Goal: Task Accomplishment & Management: Manage account settings

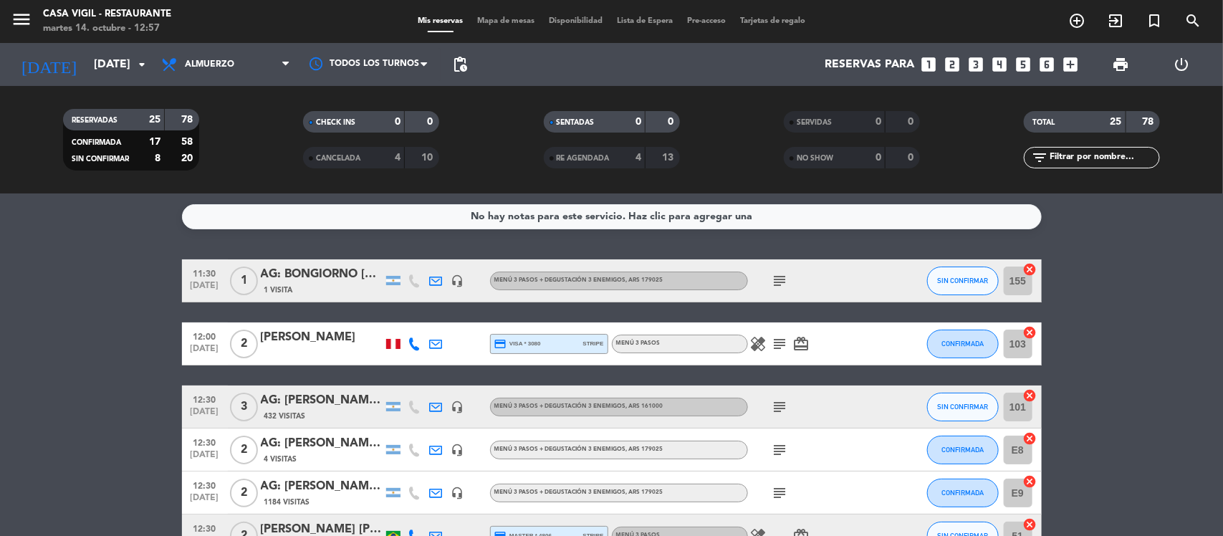
click at [221, 123] on filter-checkbox "RESERVADAS 25 78 CONFIRMADA 17 58 SIN CONFIRMAR 8 20" at bounding box center [131, 140] width 240 height 62
click at [230, 66] on span "Almuerzo" at bounding box center [209, 64] width 49 height 10
click at [248, 151] on div "menu Casa [PERSON_NAME] - Restaurante [DATE] 14. octubre - 12:57 Mis reservas M…" at bounding box center [611, 97] width 1223 height 194
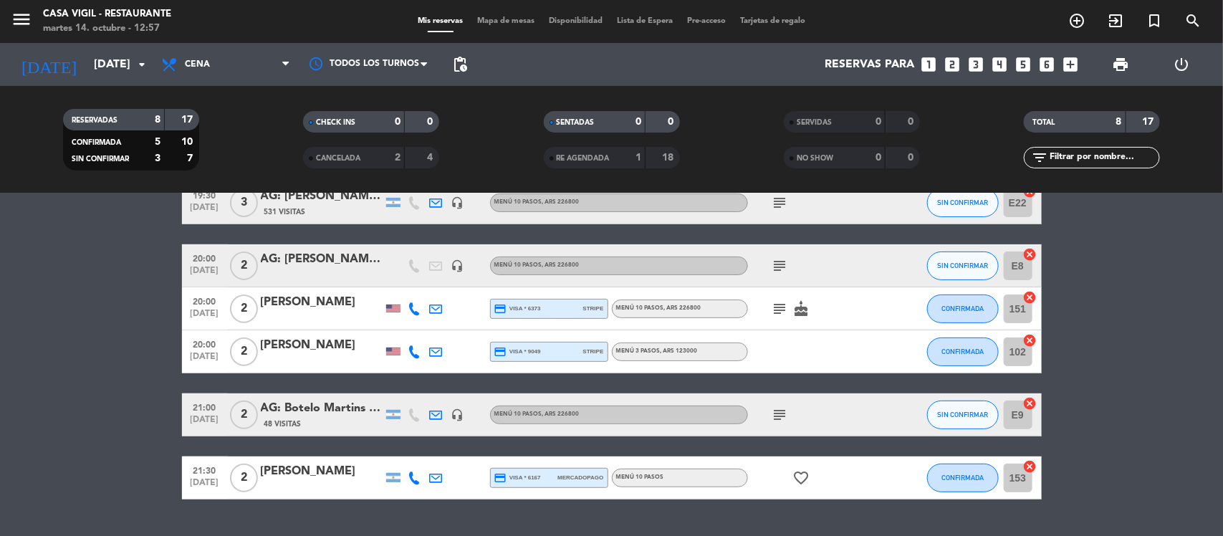
scroll to position [219, 0]
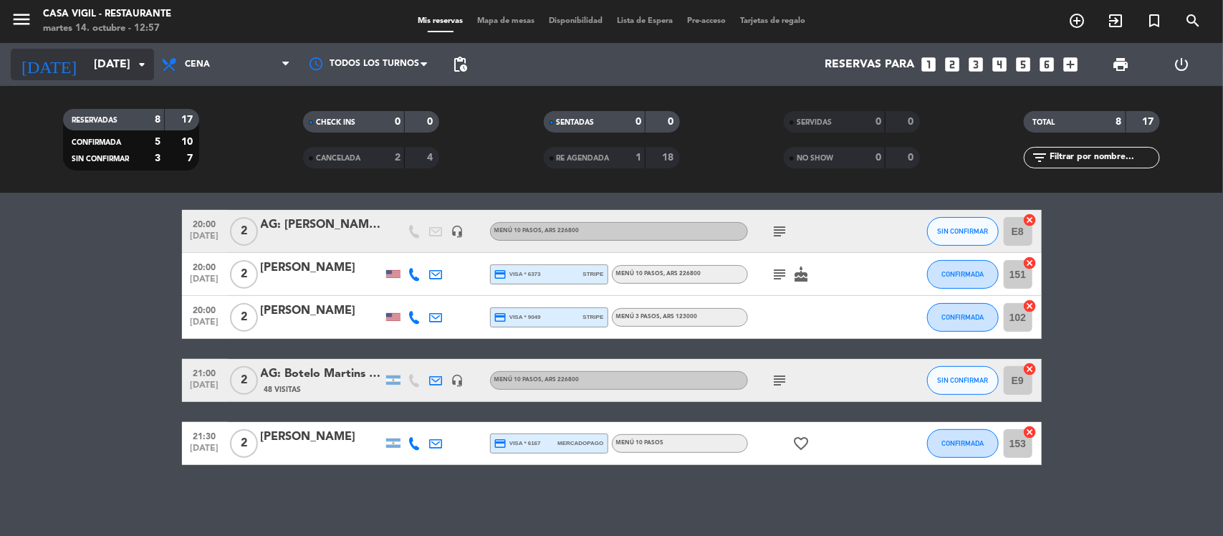
click at [123, 67] on input "[DATE]" at bounding box center [162, 65] width 151 height 28
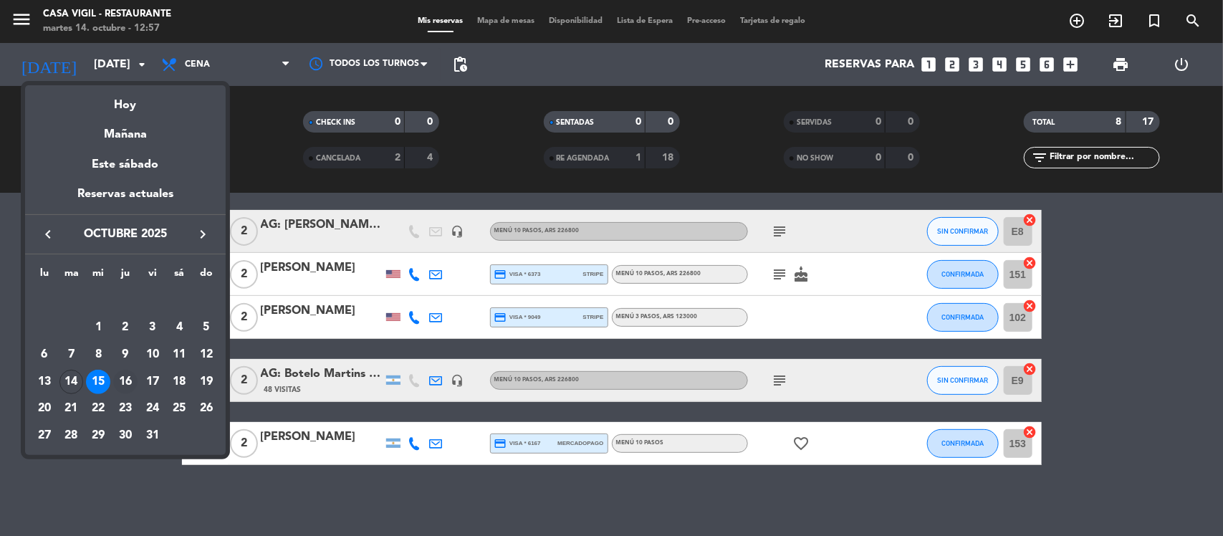
click at [126, 378] on div "16" at bounding box center [125, 382] width 24 height 24
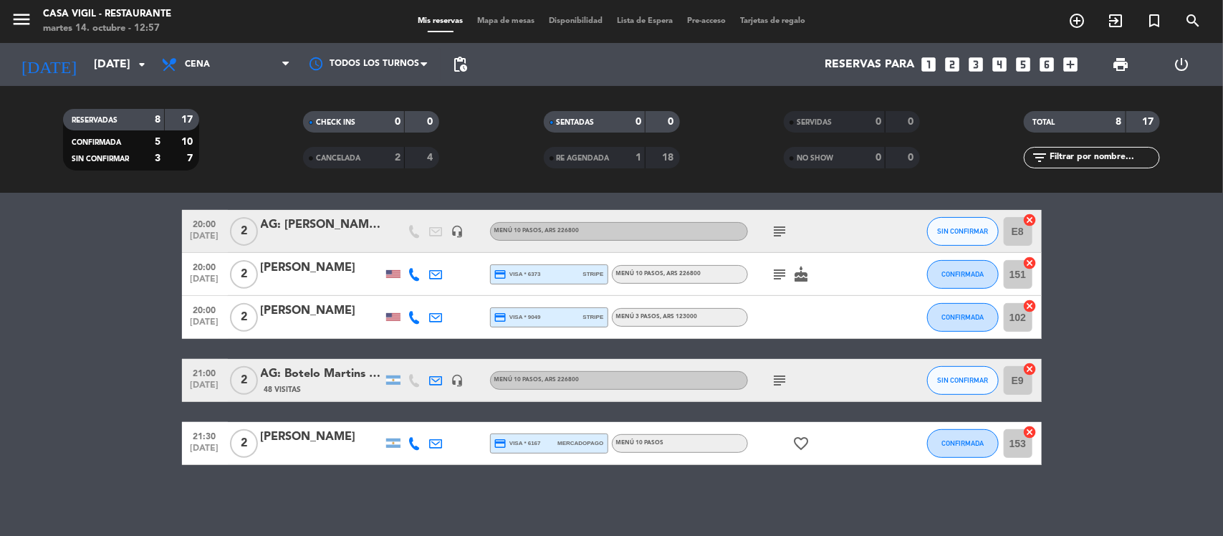
type input "[DEMOGRAPHIC_DATA][DATE]"
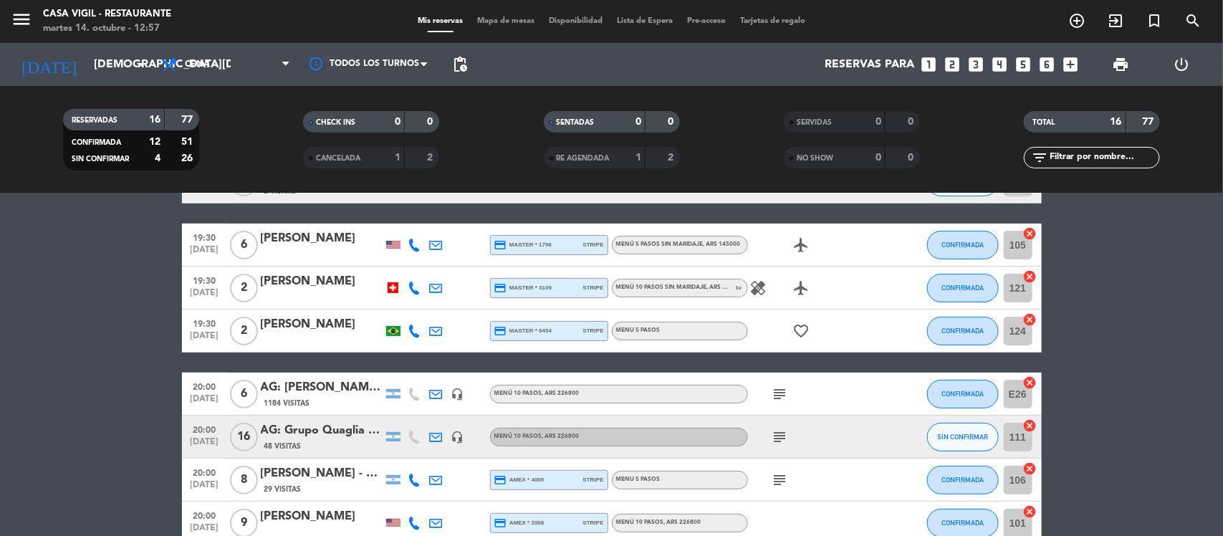
scroll to position [0, 0]
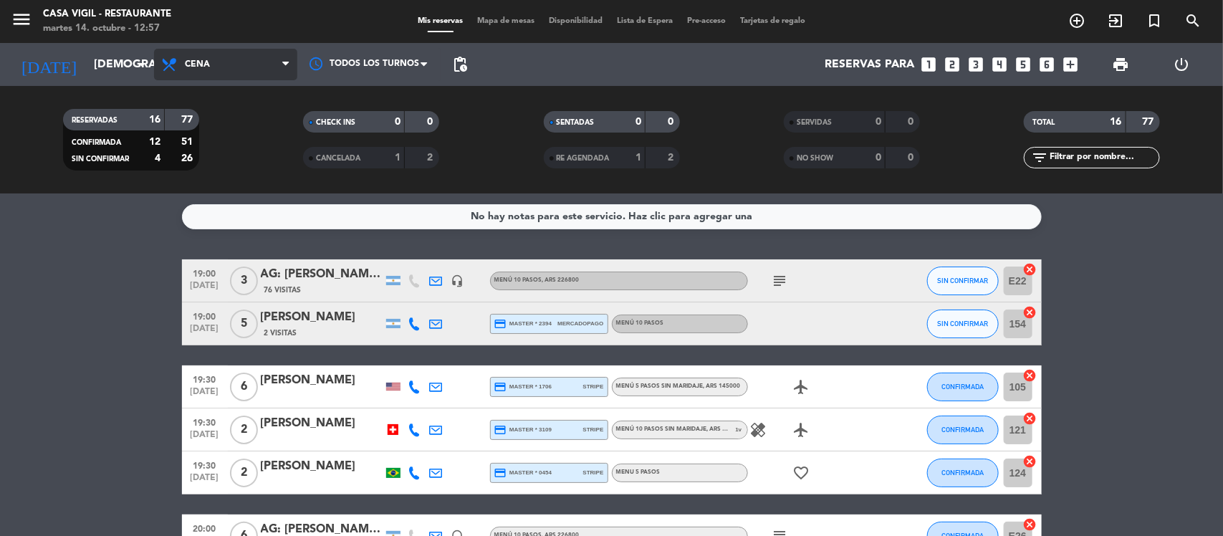
click at [259, 70] on span "Cena" at bounding box center [225, 65] width 143 height 32
click at [267, 117] on div "menu Casa [PERSON_NAME] - Restaurante [DATE] 14. octubre - 12:57 Mis reservas M…" at bounding box center [611, 97] width 1223 height 194
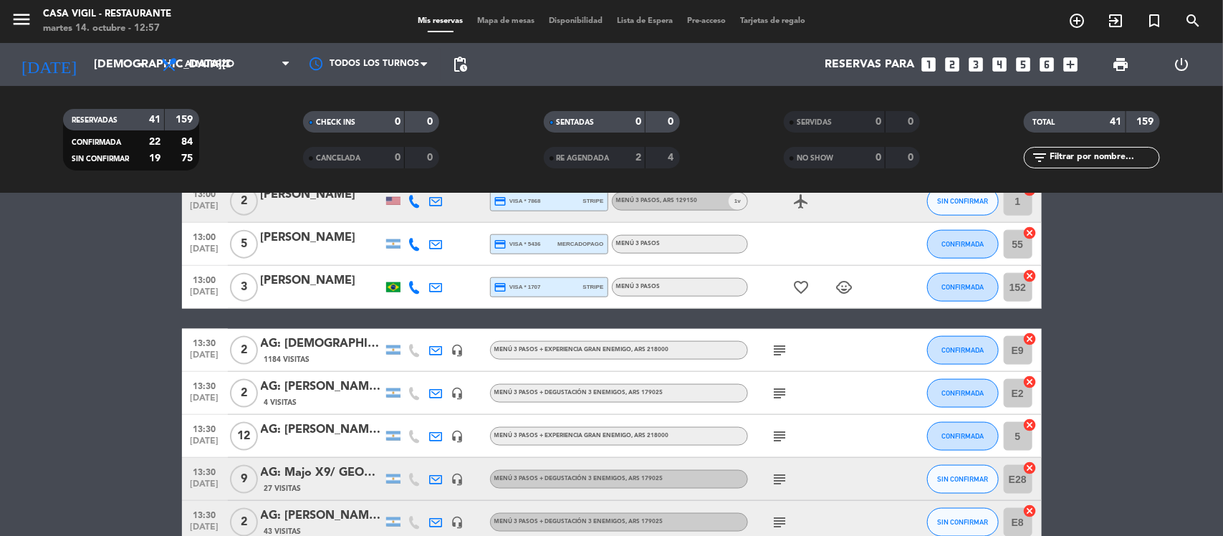
scroll to position [896, 0]
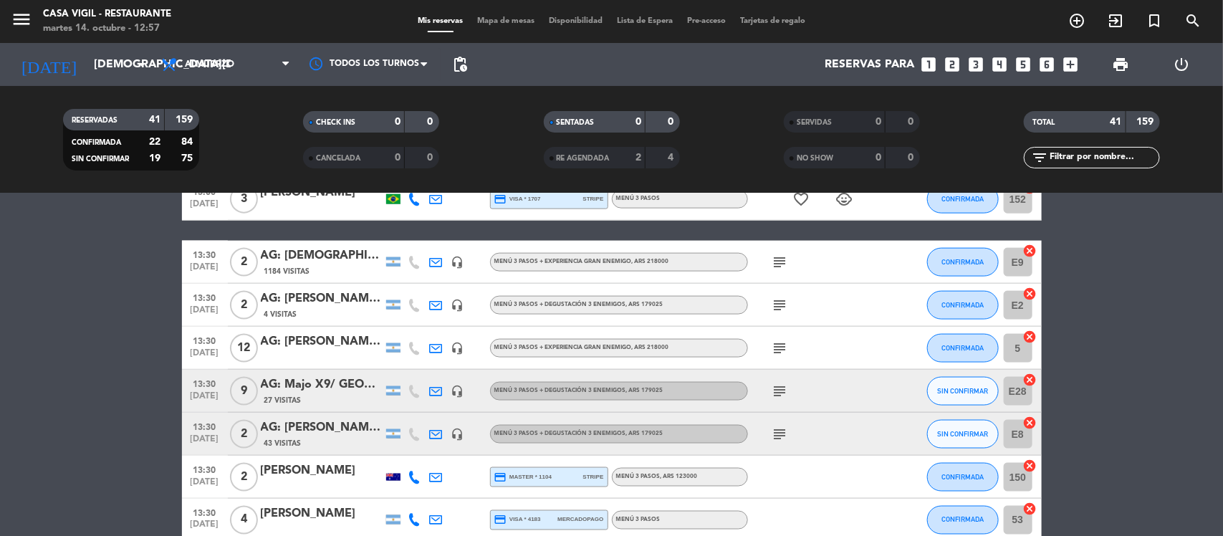
click at [298, 353] on div at bounding box center [322, 357] width 122 height 11
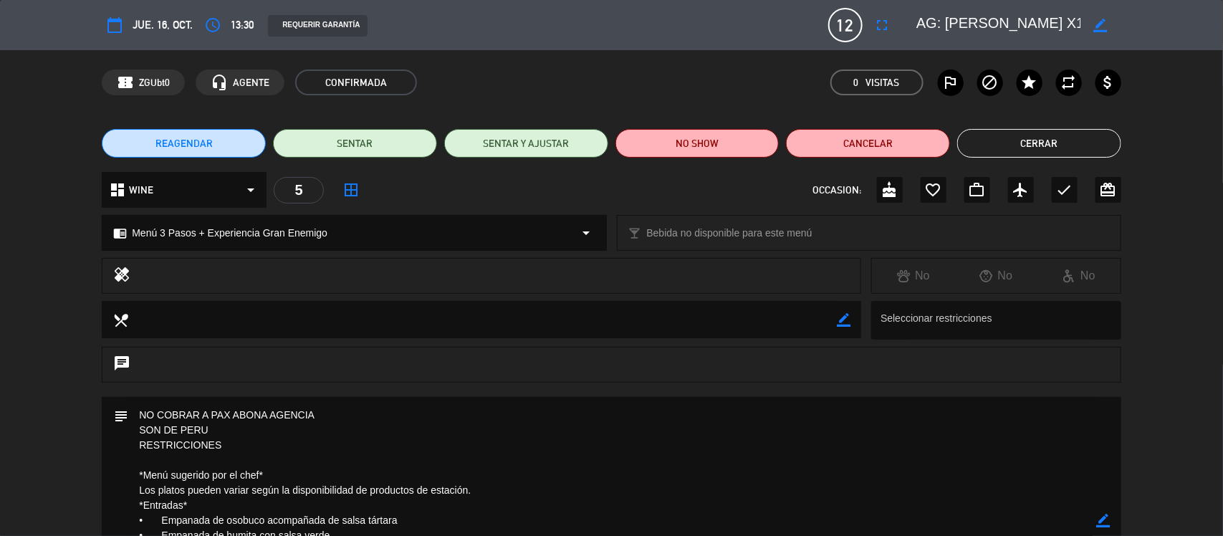
click at [1052, 136] on button "Cerrar" at bounding box center [1040, 143] width 164 height 29
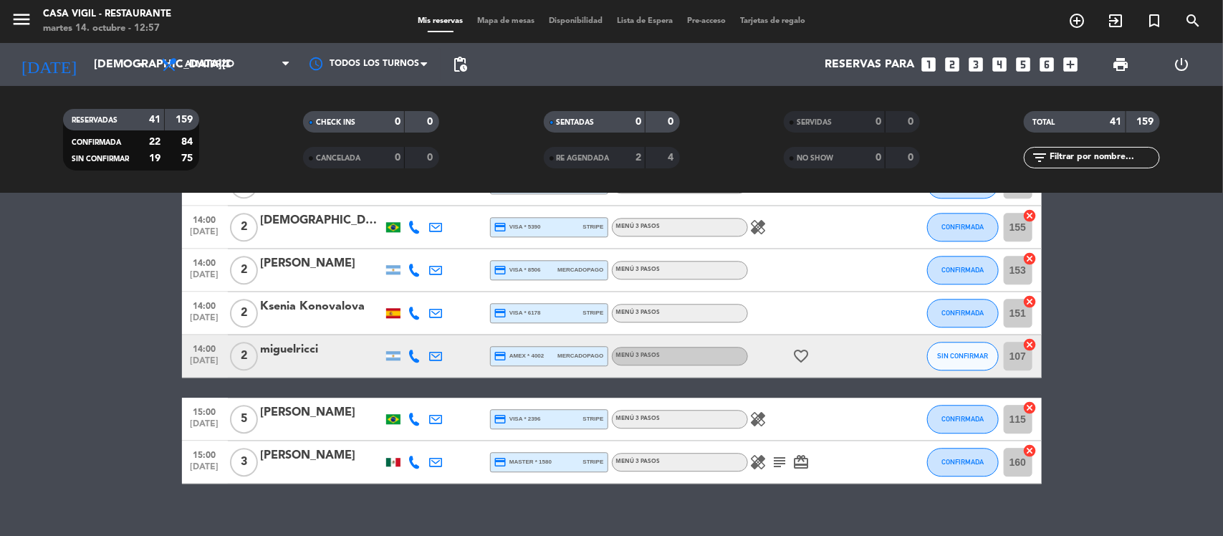
scroll to position [1658, 0]
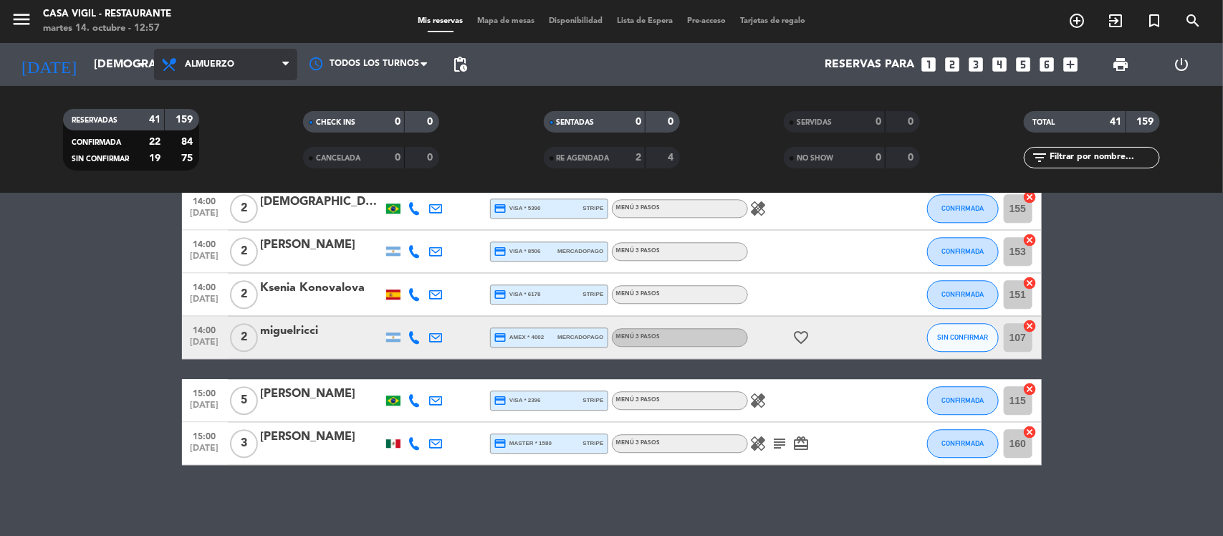
click at [221, 67] on span "Almuerzo" at bounding box center [209, 64] width 49 height 10
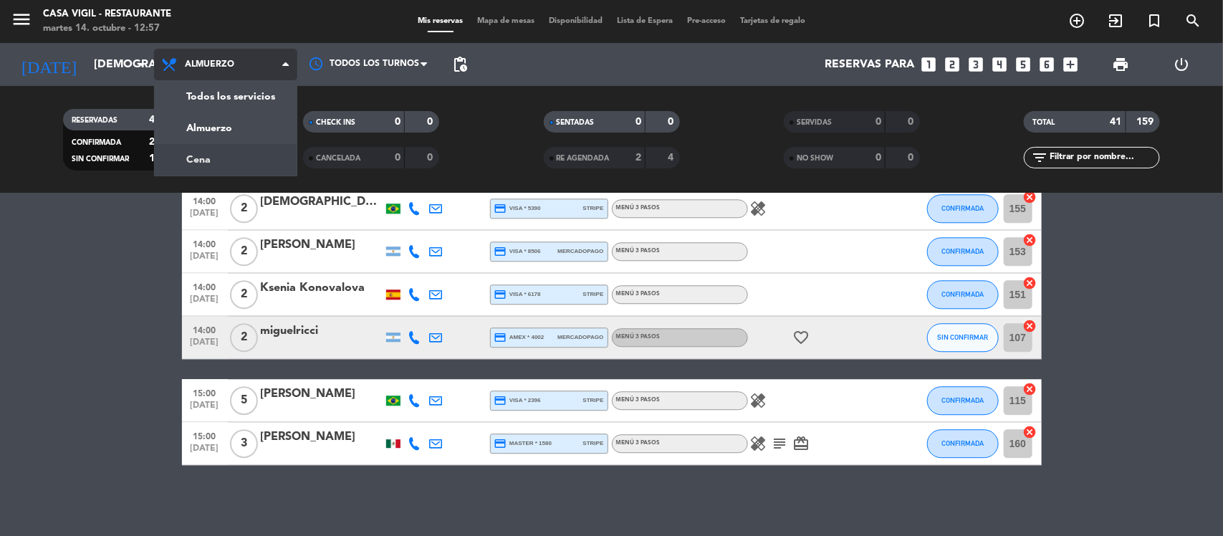
click at [226, 167] on div "menu Casa [PERSON_NAME] - Restaurante [DATE] 14. octubre - 12:57 Mis reservas M…" at bounding box center [611, 97] width 1223 height 194
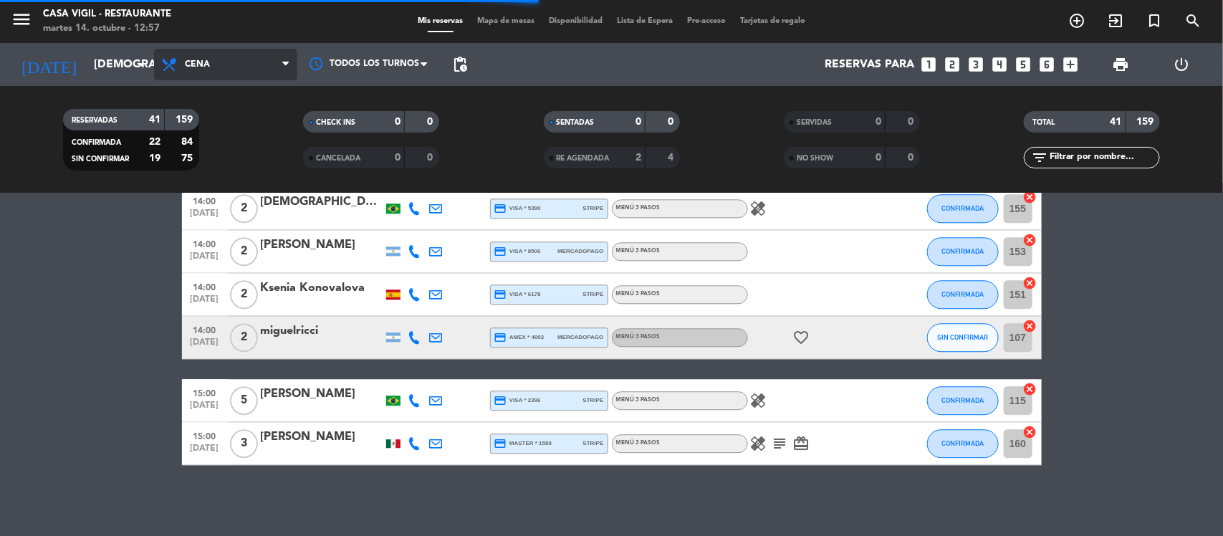
scroll to position [563, 0]
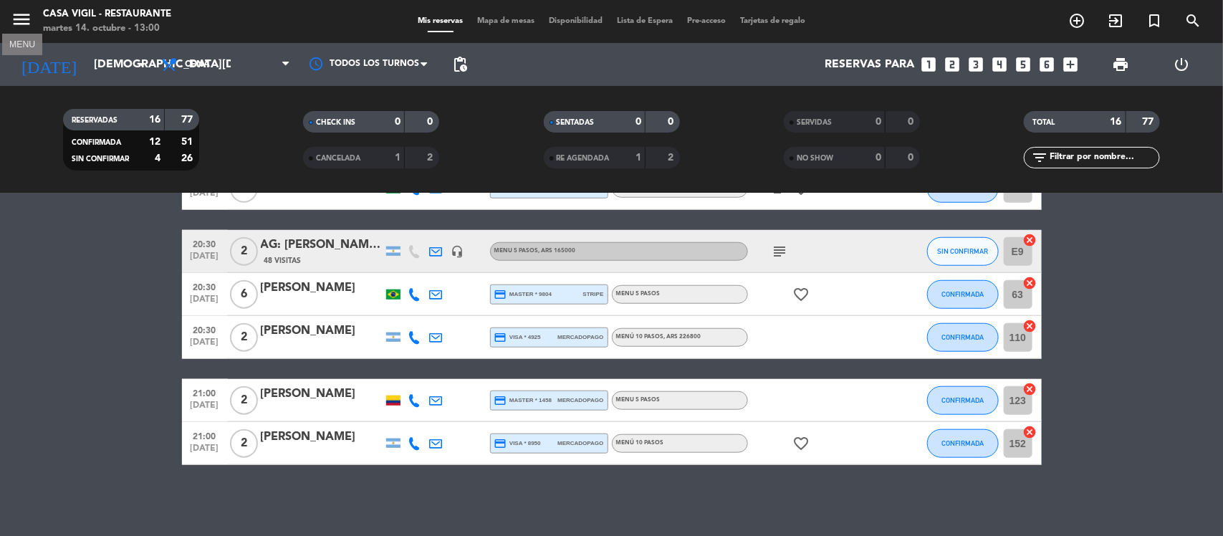
drag, startPoint x: 11, startPoint y: 15, endPoint x: 18, endPoint y: 22, distance: 9.1
click at [18, 22] on icon "menu" at bounding box center [22, 20] width 22 height 22
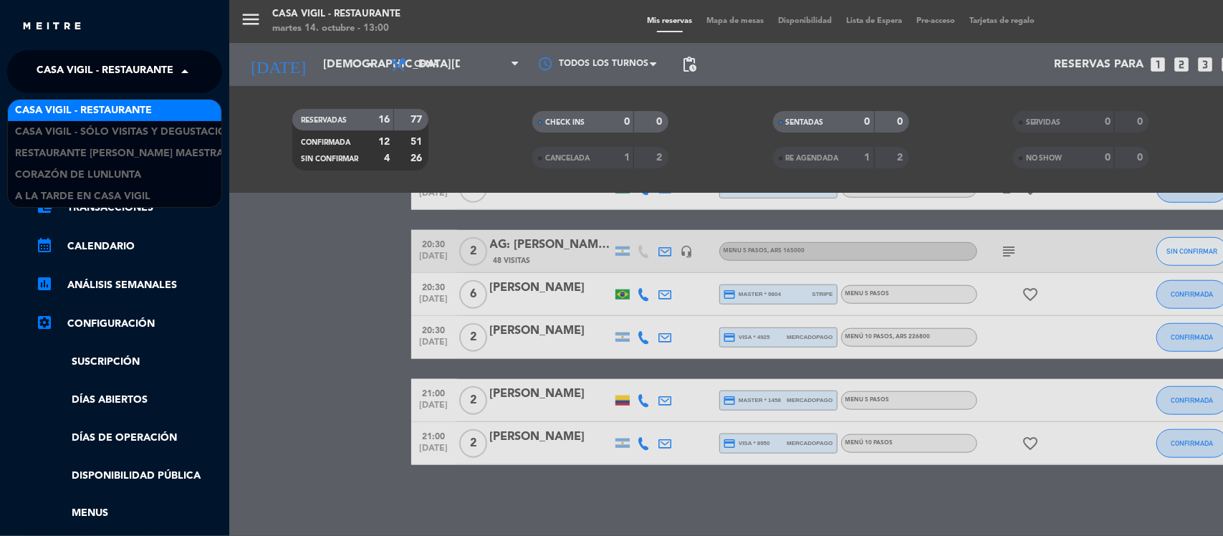
click at [106, 72] on span "Casa Vigil - Restaurante" at bounding box center [105, 72] width 137 height 30
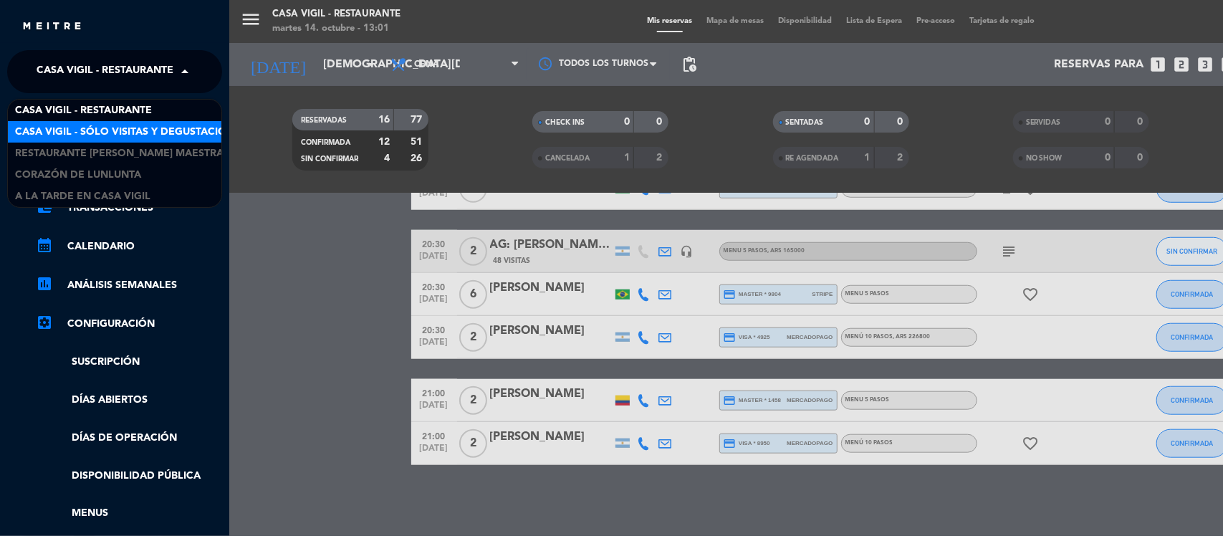
click at [141, 128] on span "Casa Vigil - SÓLO Visitas y Degustaciones" at bounding box center [130, 132] width 231 height 16
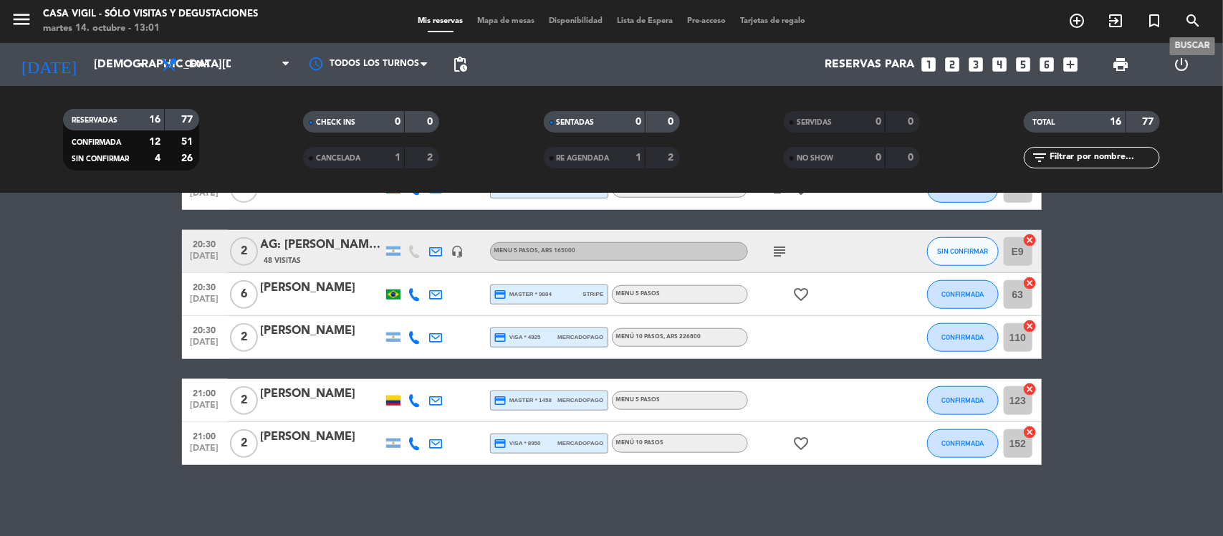
click at [1188, 22] on icon "search" at bounding box center [1193, 20] width 17 height 17
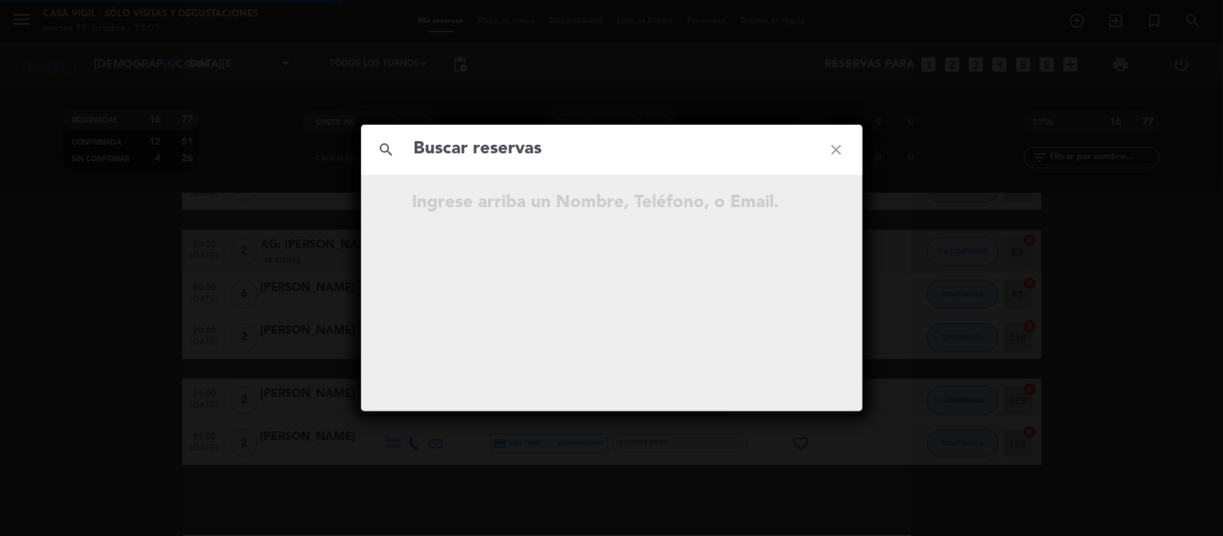
click at [660, 158] on input "text" at bounding box center [612, 149] width 398 height 29
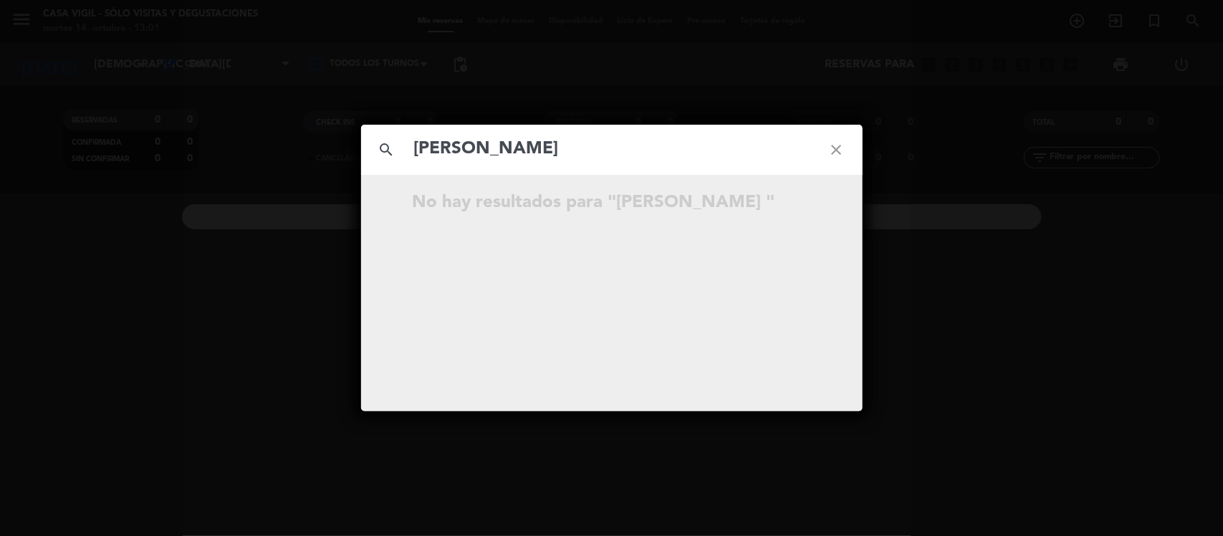
type input "[PERSON_NAME]"
click at [840, 149] on icon "close" at bounding box center [837, 150] width 52 height 52
drag, startPoint x: 840, startPoint y: 149, endPoint x: 324, endPoint y: 70, distance: 522.0
click at [826, 133] on icon "close" at bounding box center [837, 150] width 52 height 52
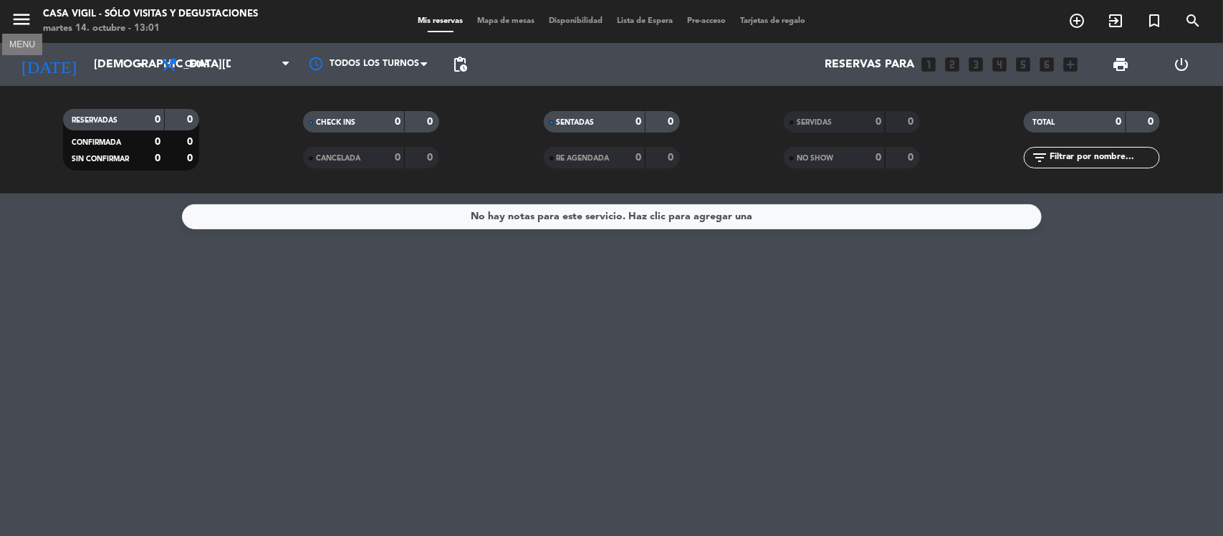
click at [18, 16] on icon "menu" at bounding box center [22, 20] width 22 height 22
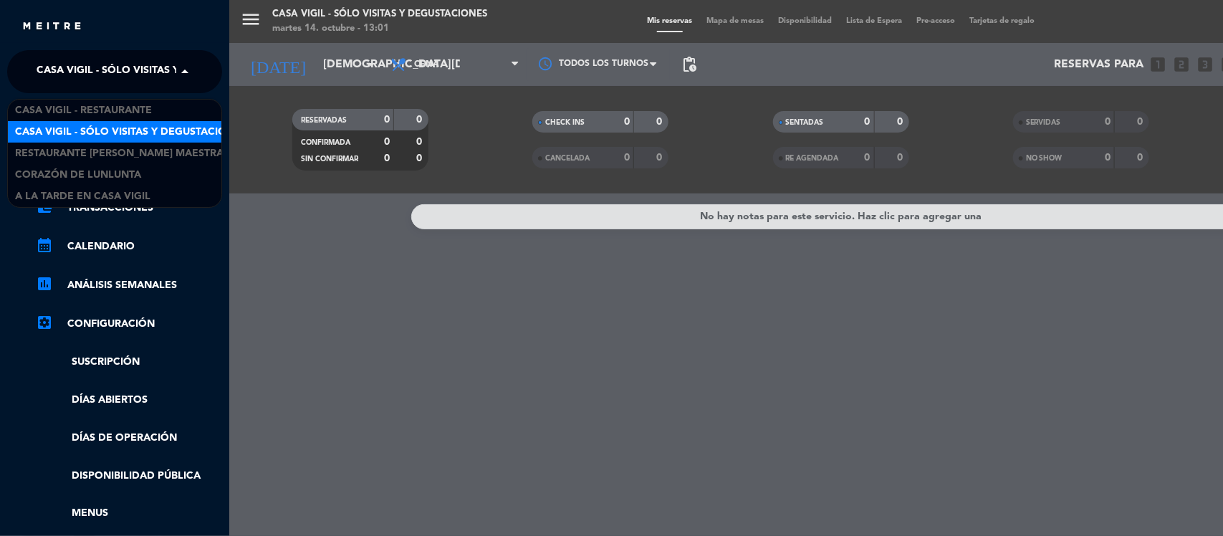
click at [100, 74] on span "Casa Vigil - SÓLO Visitas y Degustaciones" at bounding box center [152, 72] width 231 height 30
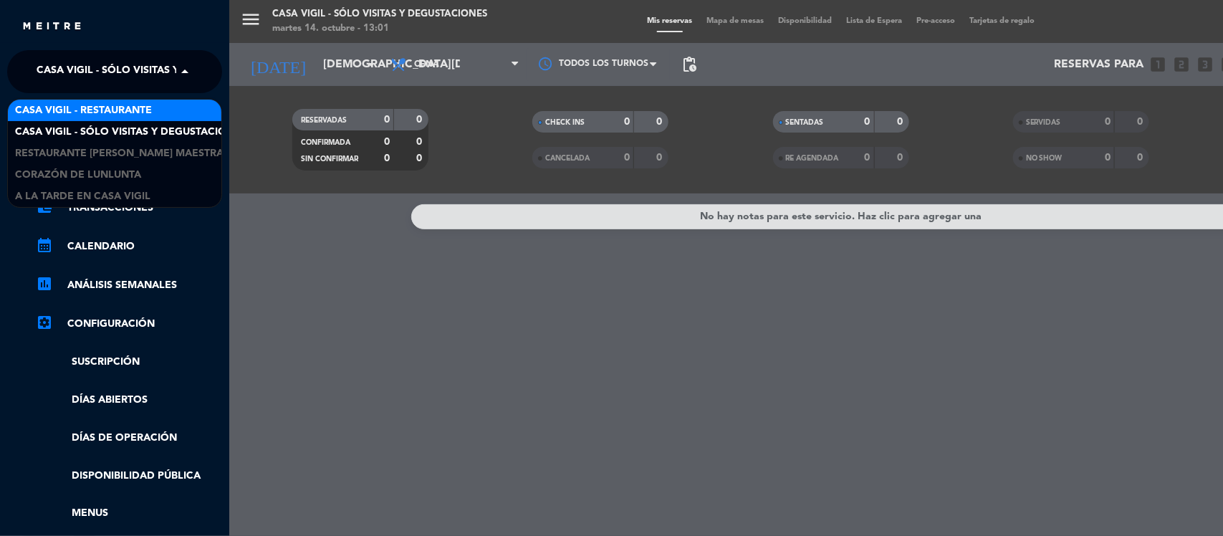
click at [105, 111] on span "Casa Vigil - Restaurante" at bounding box center [83, 110] width 137 height 16
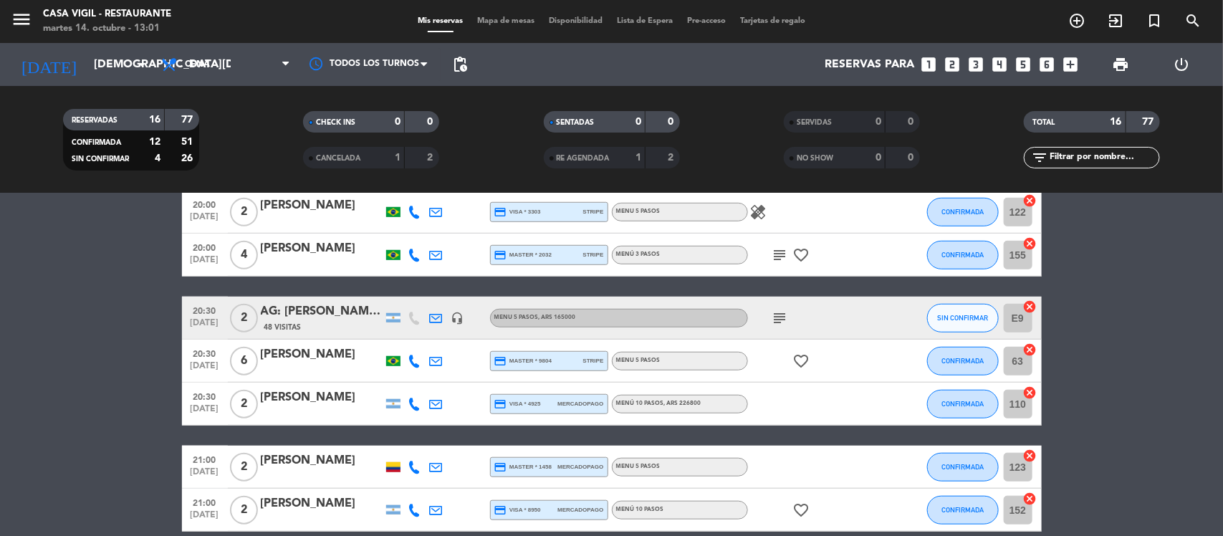
scroll to position [538, 0]
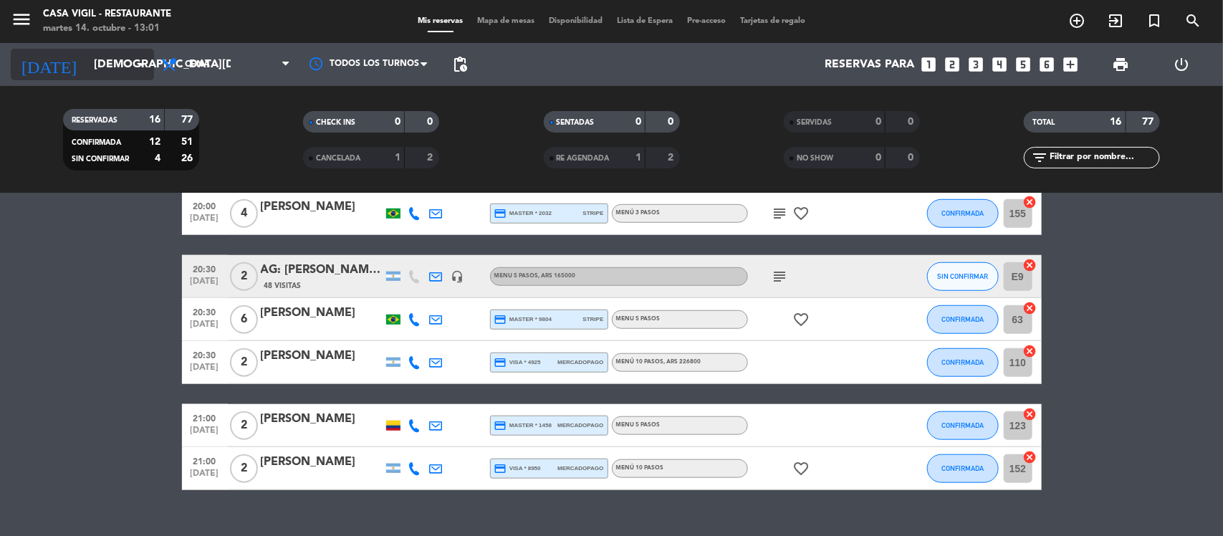
click at [130, 70] on input "[DEMOGRAPHIC_DATA][DATE]" at bounding box center [162, 65] width 151 height 28
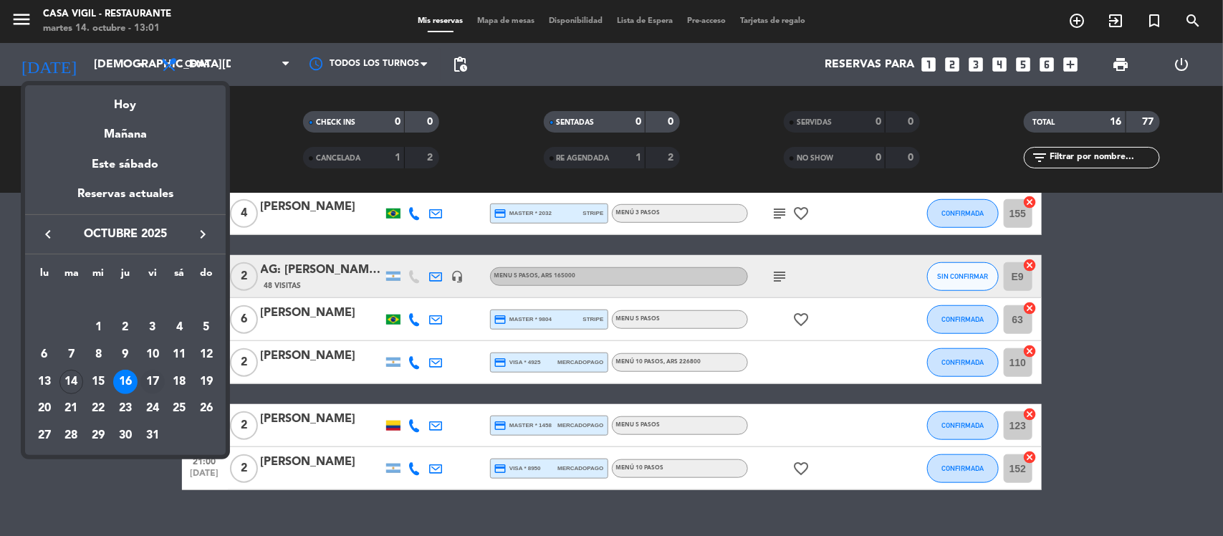
click at [153, 373] on div "17" at bounding box center [152, 382] width 24 height 24
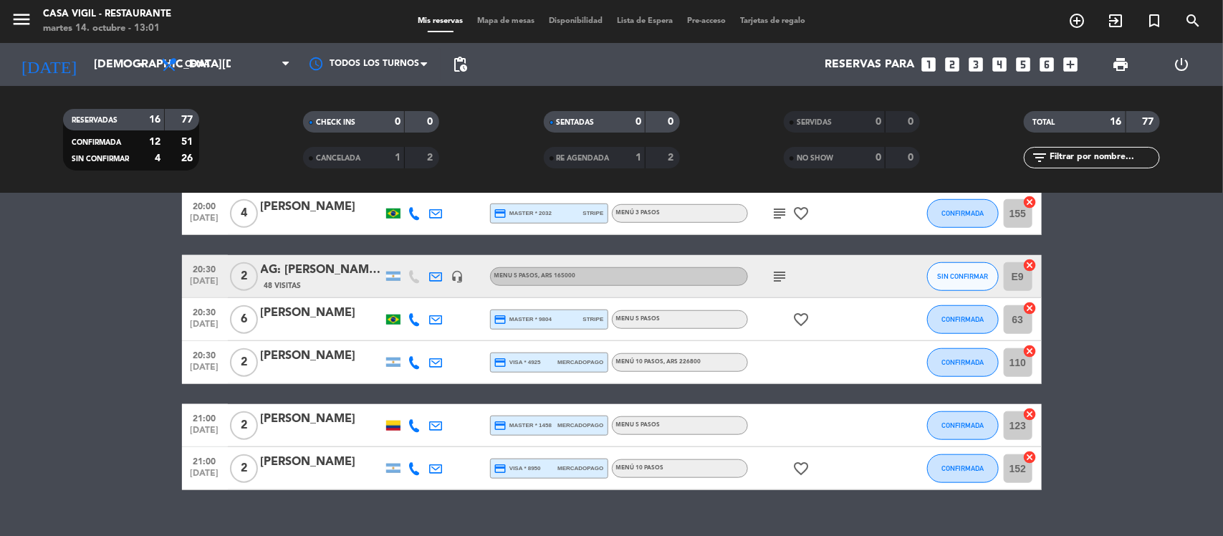
type input "[DATE]"
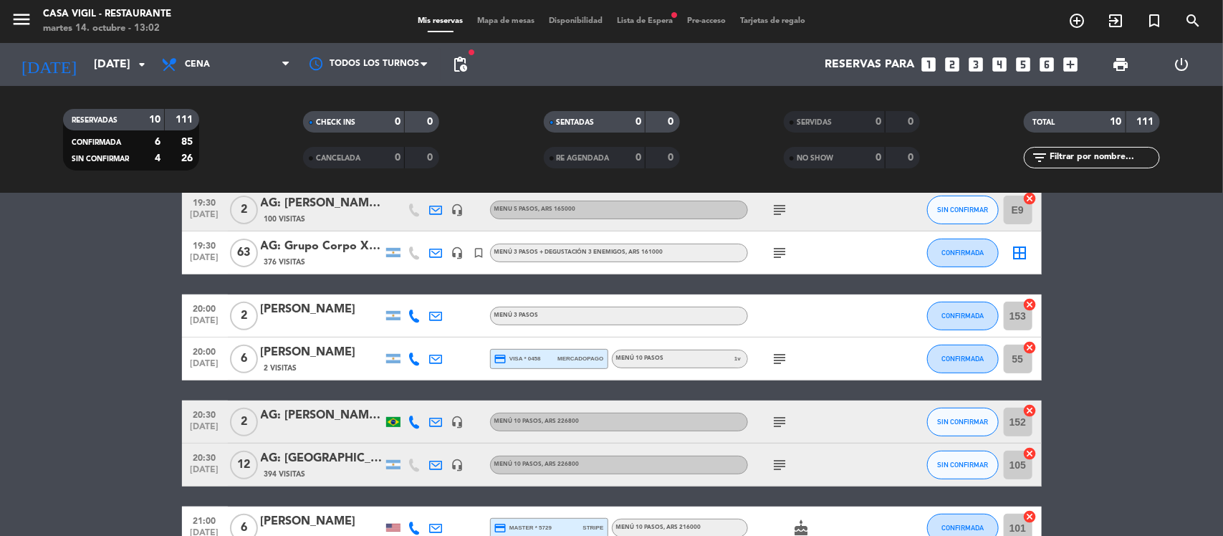
scroll to position [0, 0]
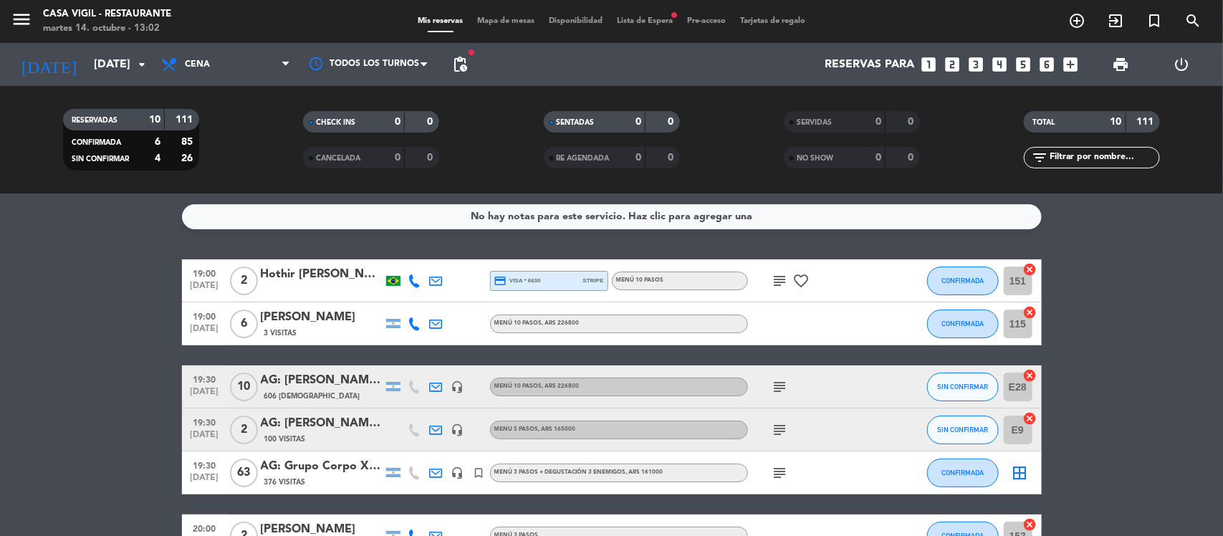
click at [348, 479] on div "376 Visitas" at bounding box center [322, 482] width 122 height 12
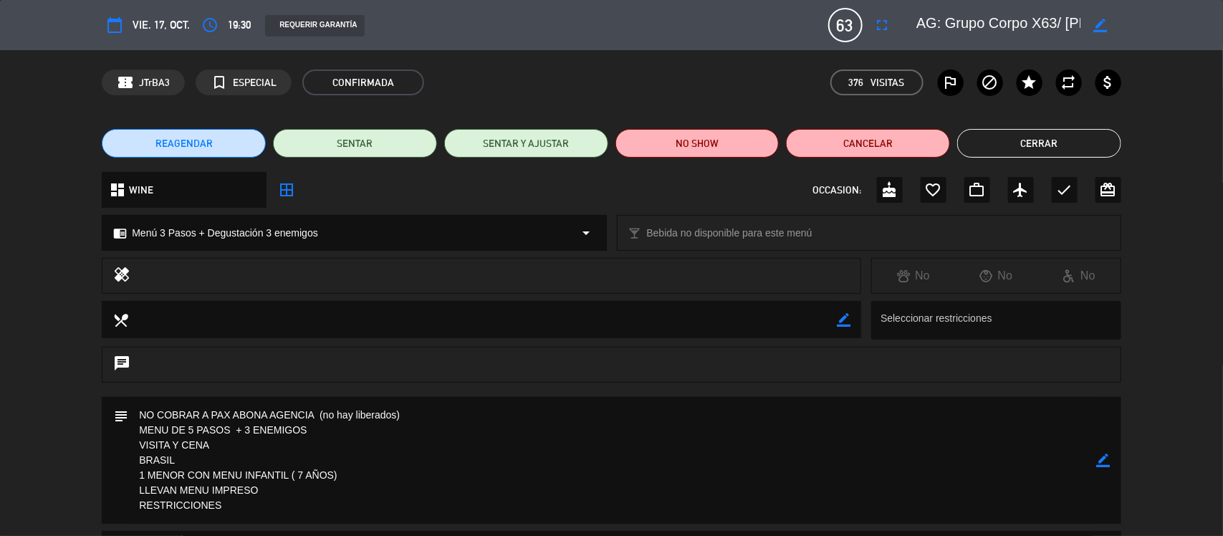
click at [1104, 468] on div "border_color" at bounding box center [1104, 460] width 14 height 127
click at [1097, 462] on icon "border_color" at bounding box center [1104, 461] width 14 height 14
click at [836, 411] on textarea at bounding box center [612, 460] width 969 height 127
click at [414, 416] on textarea at bounding box center [612, 460] width 969 height 127
click at [737, 438] on textarea at bounding box center [612, 460] width 969 height 127
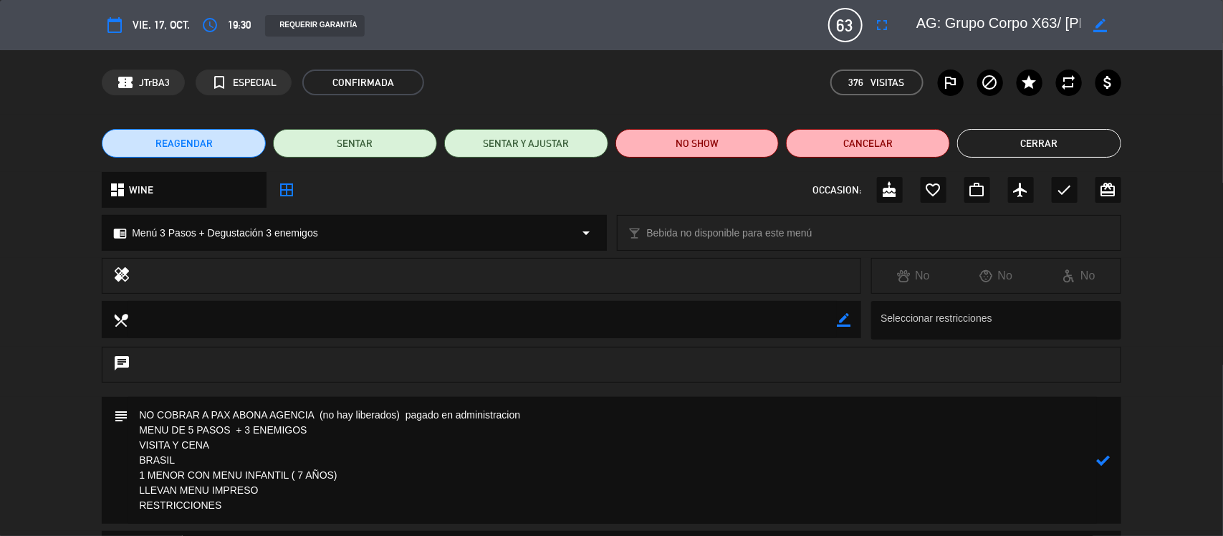
click at [727, 425] on textarea at bounding box center [612, 460] width 969 height 127
click at [715, 411] on textarea at bounding box center [612, 460] width 969 height 127
click at [506, 412] on textarea at bounding box center [612, 460] width 969 height 127
click at [561, 410] on textarea at bounding box center [612, 460] width 969 height 127
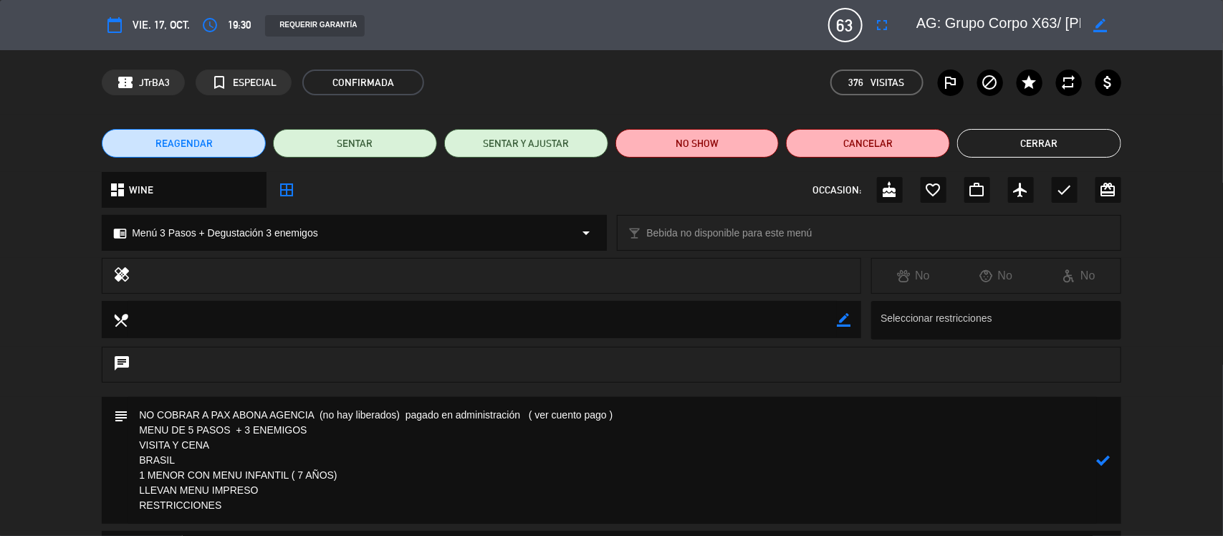
click at [1104, 454] on icon at bounding box center [1104, 461] width 14 height 14
drag, startPoint x: 1104, startPoint y: 455, endPoint x: 616, endPoint y: 474, distance: 487.7
click at [1102, 455] on icon "border_color" at bounding box center [1104, 461] width 14 height 14
drag, startPoint x: 632, startPoint y: 409, endPoint x: 535, endPoint y: 409, distance: 97.5
click at [534, 412] on textarea at bounding box center [612, 460] width 969 height 127
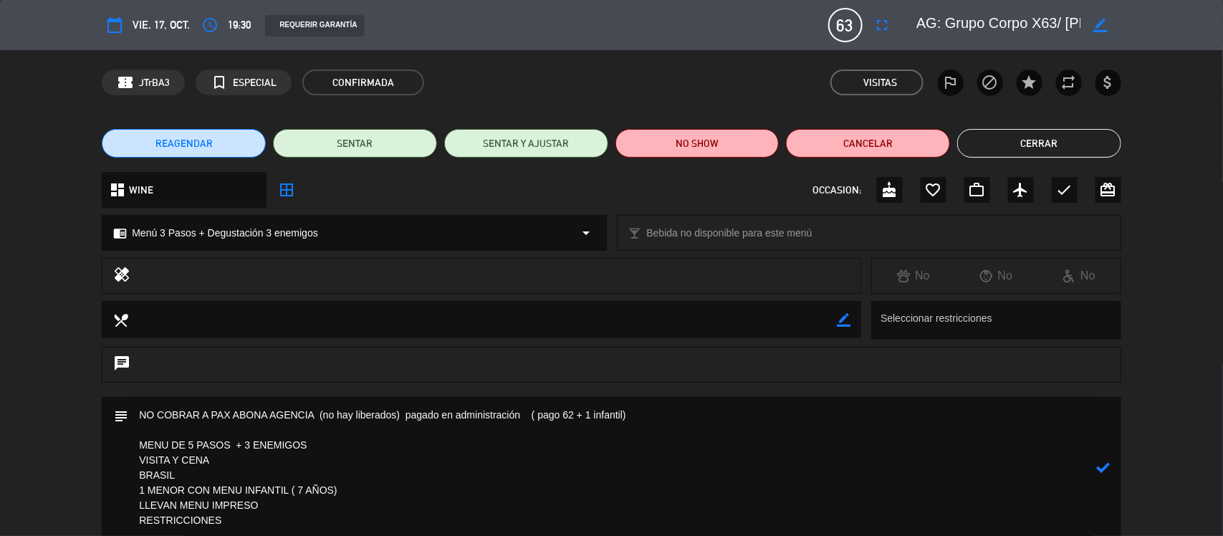
click at [529, 412] on textarea at bounding box center [612, 468] width 969 height 142
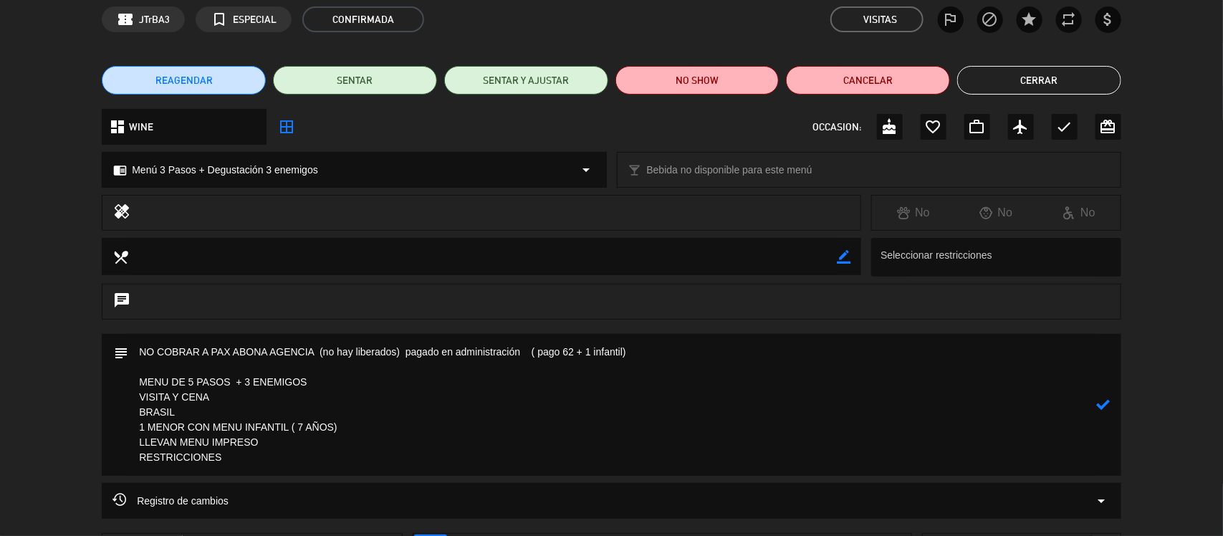
scroll to position [90, 0]
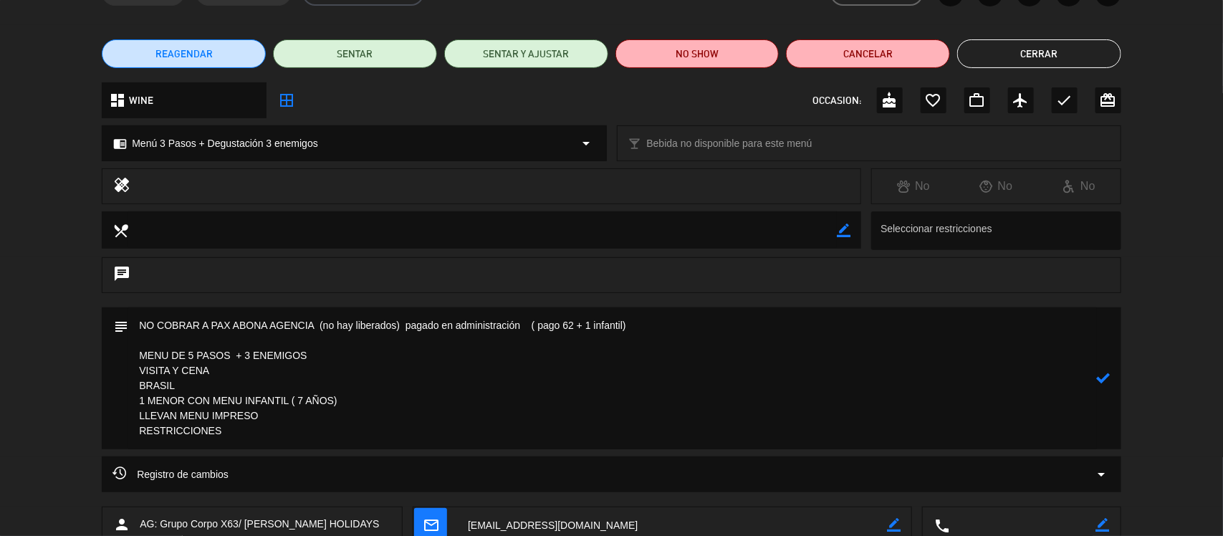
click at [302, 333] on textarea at bounding box center [612, 378] width 969 height 142
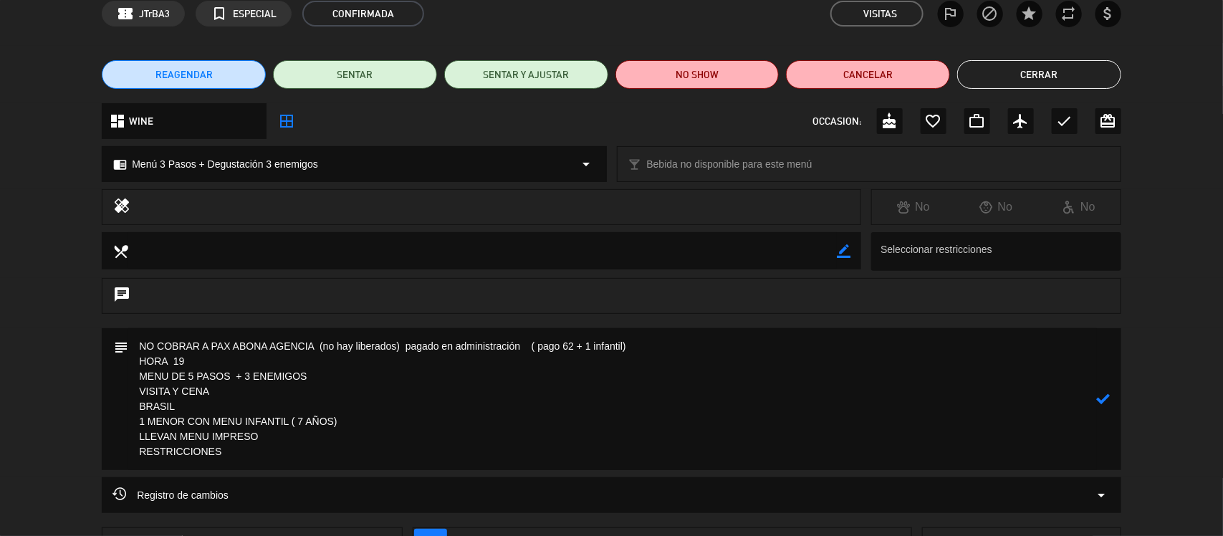
scroll to position [179, 0]
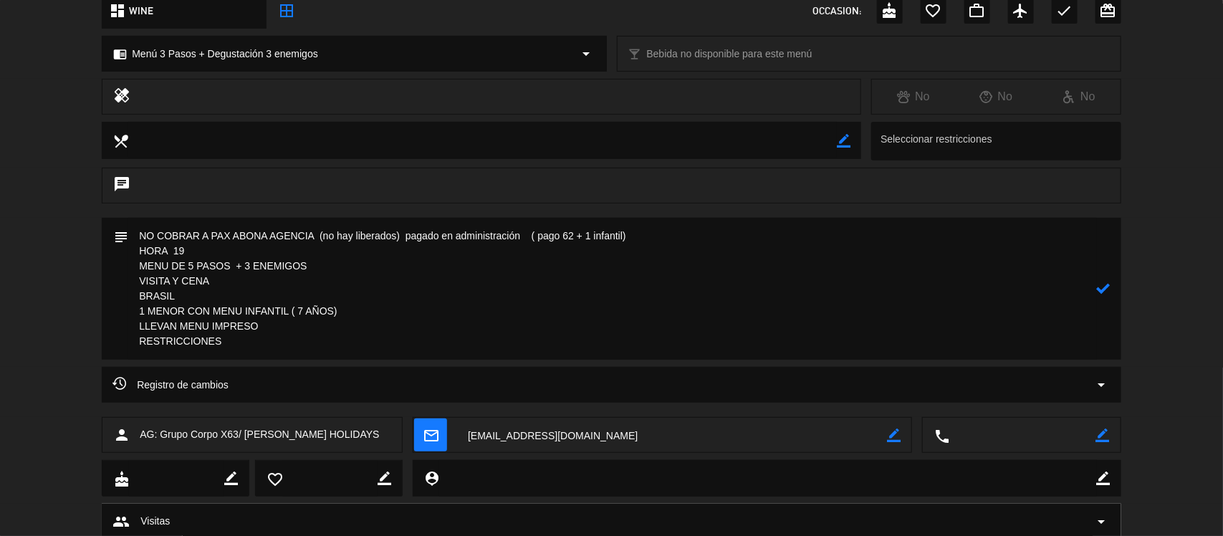
click at [201, 249] on textarea at bounding box center [612, 289] width 969 height 142
drag, startPoint x: 1107, startPoint y: 287, endPoint x: 1100, endPoint y: 278, distance: 11.8
click at [1106, 287] on icon at bounding box center [1104, 289] width 14 height 14
click at [140, 234] on textarea at bounding box center [612, 289] width 969 height 142
drag, startPoint x: 140, startPoint y: 229, endPoint x: 335, endPoint y: 345, distance: 226.9
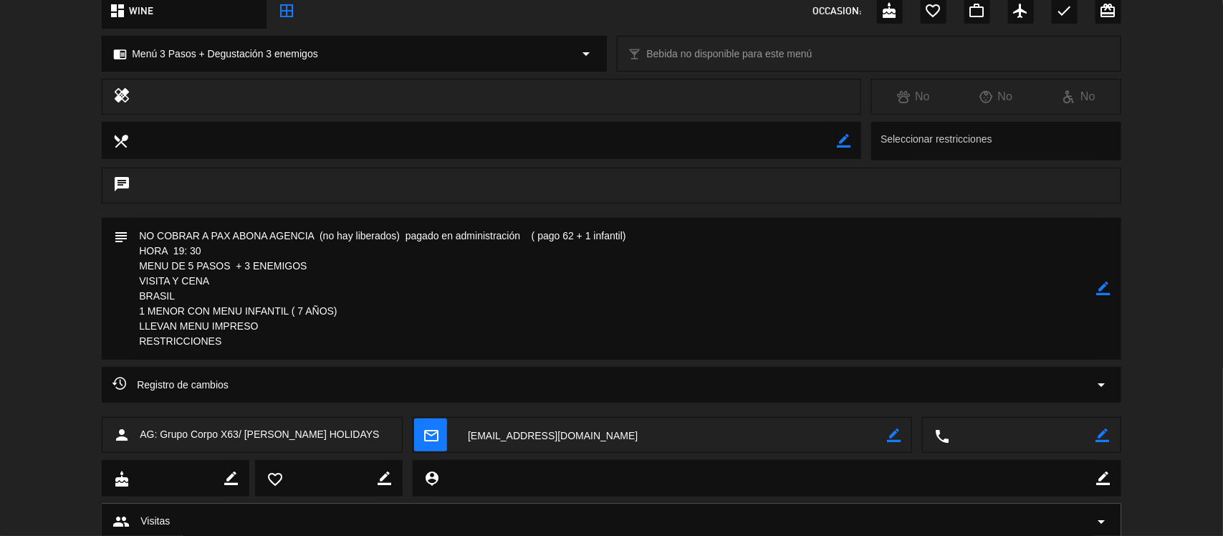
click at [335, 345] on textarea at bounding box center [612, 289] width 969 height 142
drag, startPoint x: 353, startPoint y: 277, endPoint x: 507, endPoint y: 295, distance: 155.8
click at [353, 276] on textarea at bounding box center [612, 289] width 969 height 142
drag, startPoint x: 1066, startPoint y: 300, endPoint x: 1077, endPoint y: 292, distance: 13.5
click at [1066, 299] on textarea at bounding box center [612, 289] width 969 height 142
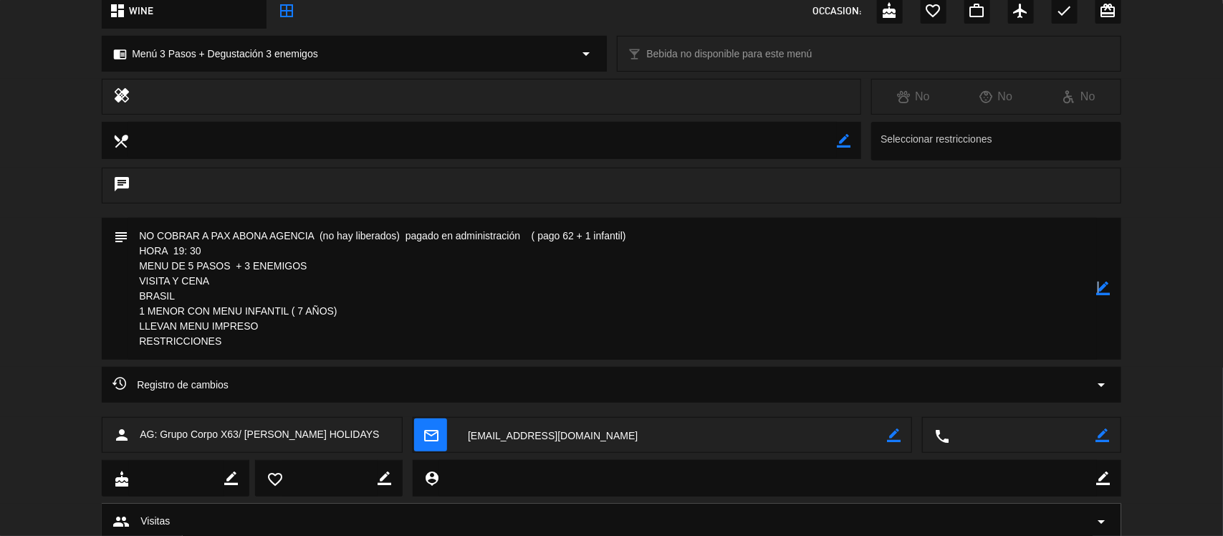
click at [1098, 292] on icon "border_color" at bounding box center [1104, 289] width 14 height 14
click at [420, 285] on textarea at bounding box center [612, 289] width 969 height 142
click at [400, 264] on textarea at bounding box center [612, 289] width 969 height 142
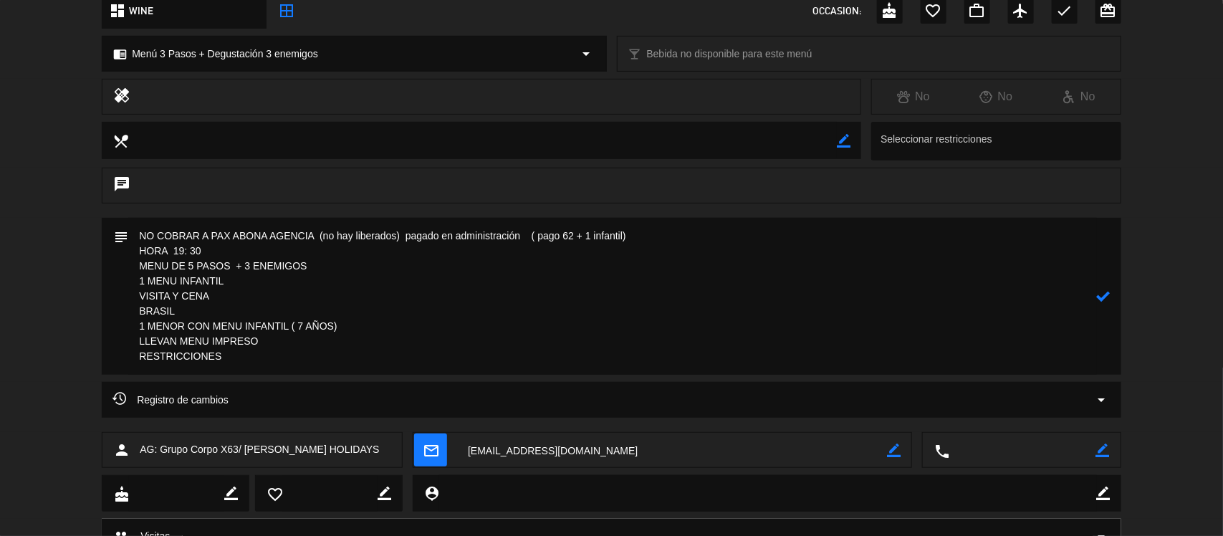
drag, startPoint x: 1098, startPoint y: 298, endPoint x: 1080, endPoint y: 295, distance: 18.3
click at [1097, 297] on icon at bounding box center [1104, 297] width 14 height 14
click at [1099, 298] on icon "border_color" at bounding box center [1104, 297] width 14 height 14
click at [593, 363] on textarea at bounding box center [612, 296] width 969 height 157
paste textarea "Laís [PERSON_NAME] [PERSON_NAME]- Lactose [PERSON_NAME] Gemeli- Frutos do mar […"
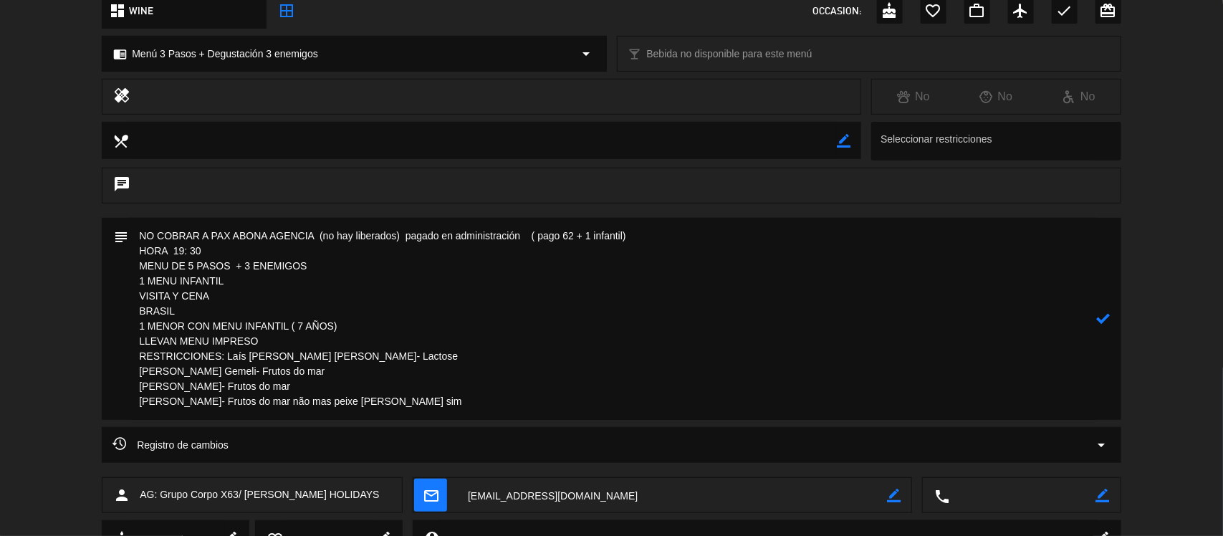
click at [226, 355] on textarea at bounding box center [612, 319] width 969 height 202
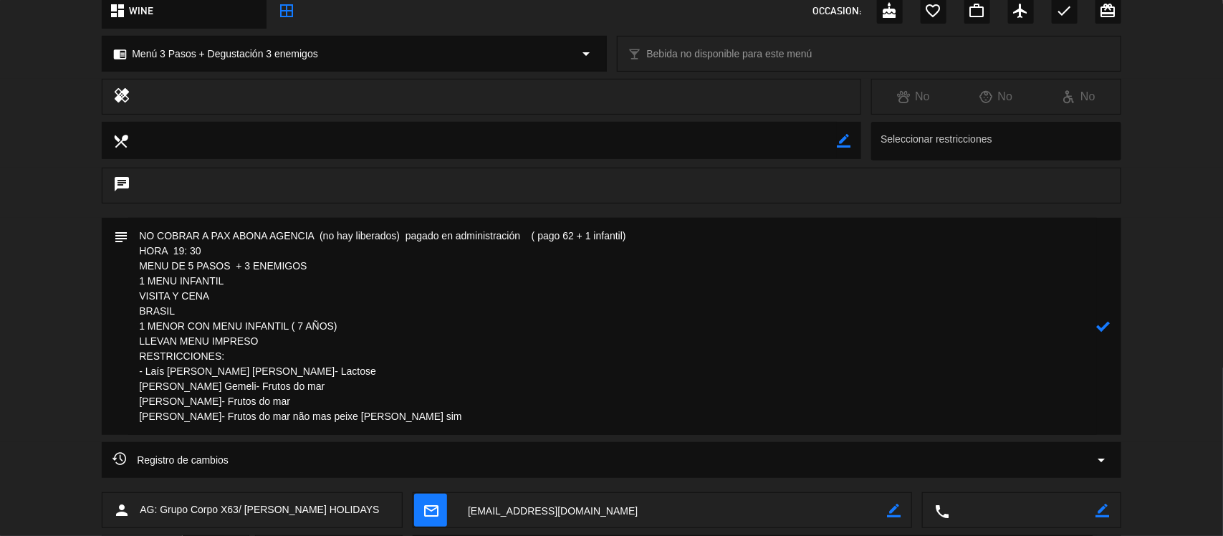
click at [136, 388] on textarea at bounding box center [612, 326] width 969 height 217
click at [140, 404] on textarea at bounding box center [612, 326] width 969 height 217
click at [138, 417] on textarea at bounding box center [612, 326] width 969 height 217
click at [1099, 325] on icon at bounding box center [1104, 327] width 14 height 14
click at [1106, 320] on icon "border_color" at bounding box center [1104, 327] width 14 height 14
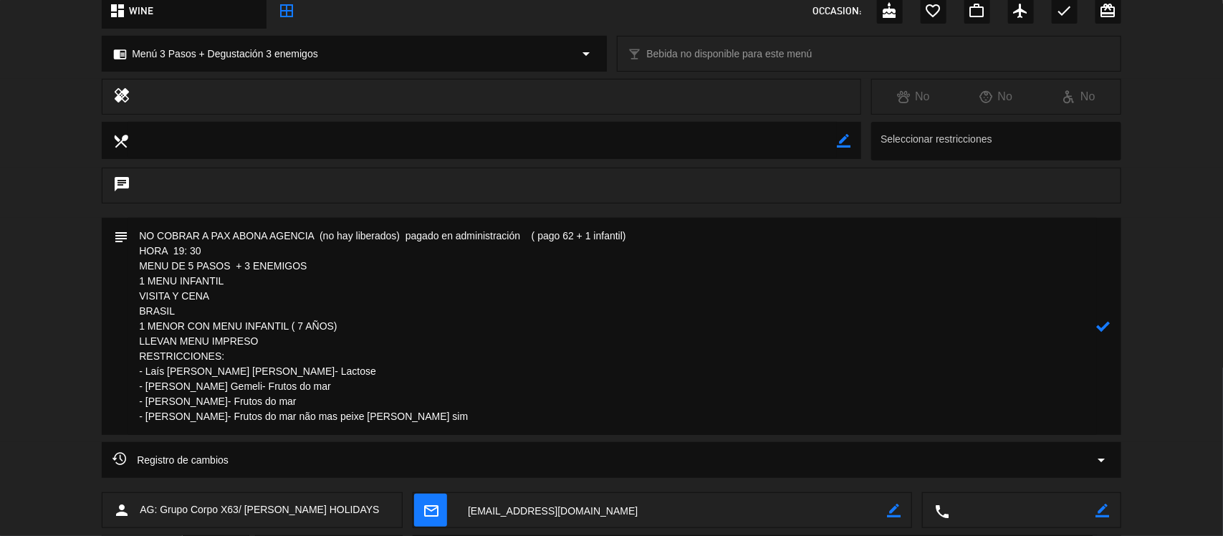
click at [300, 339] on textarea at bounding box center [612, 326] width 969 height 217
click at [490, 420] on textarea at bounding box center [612, 326] width 969 height 217
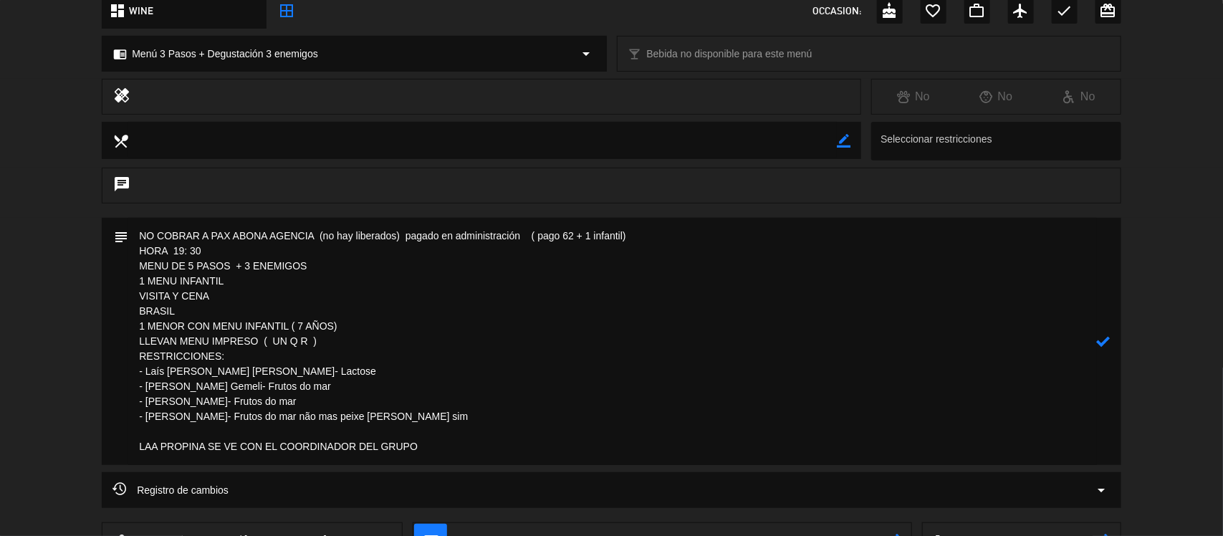
click at [1102, 331] on div at bounding box center [1104, 341] width 14 height 247
click at [1102, 346] on icon at bounding box center [1104, 342] width 14 height 14
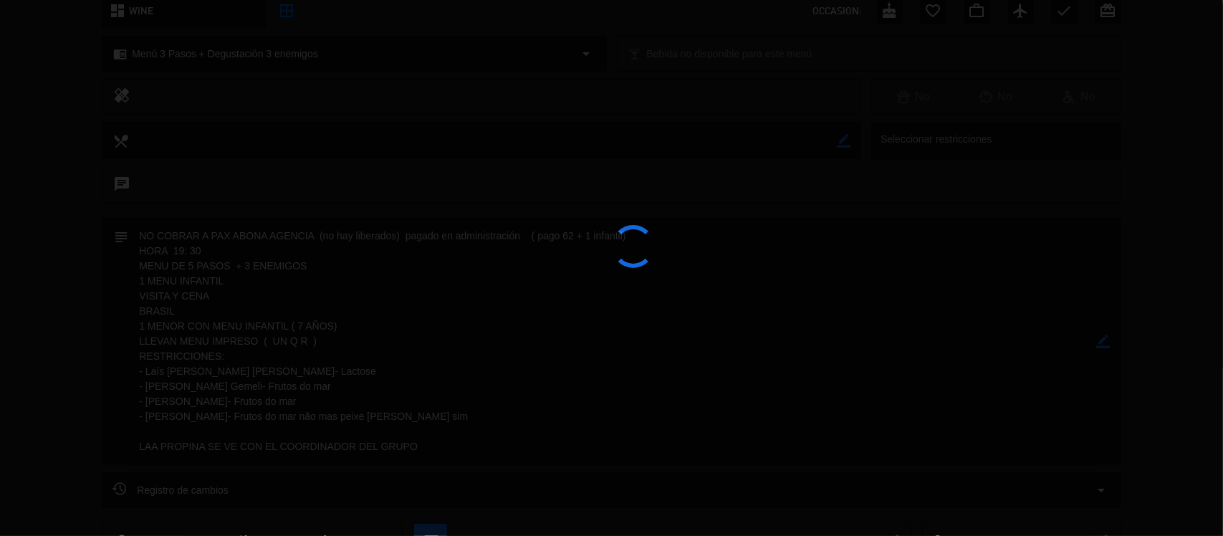
type textarea "NO COBRAR A PAX ABONA AGENCIA (no hay liberados) pagado en administración ( pag…"
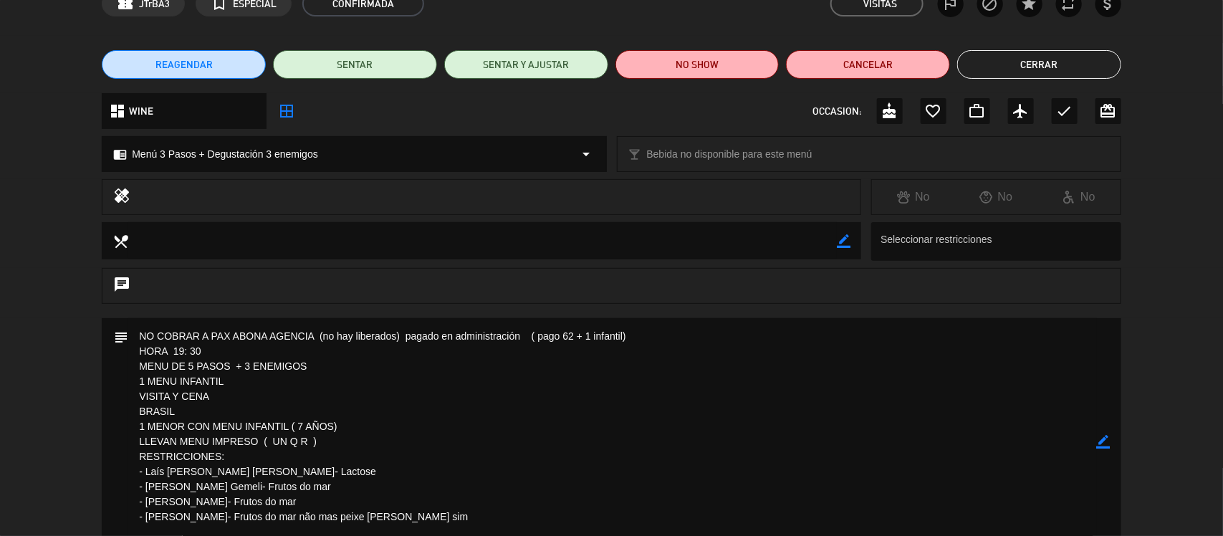
scroll to position [0, 0]
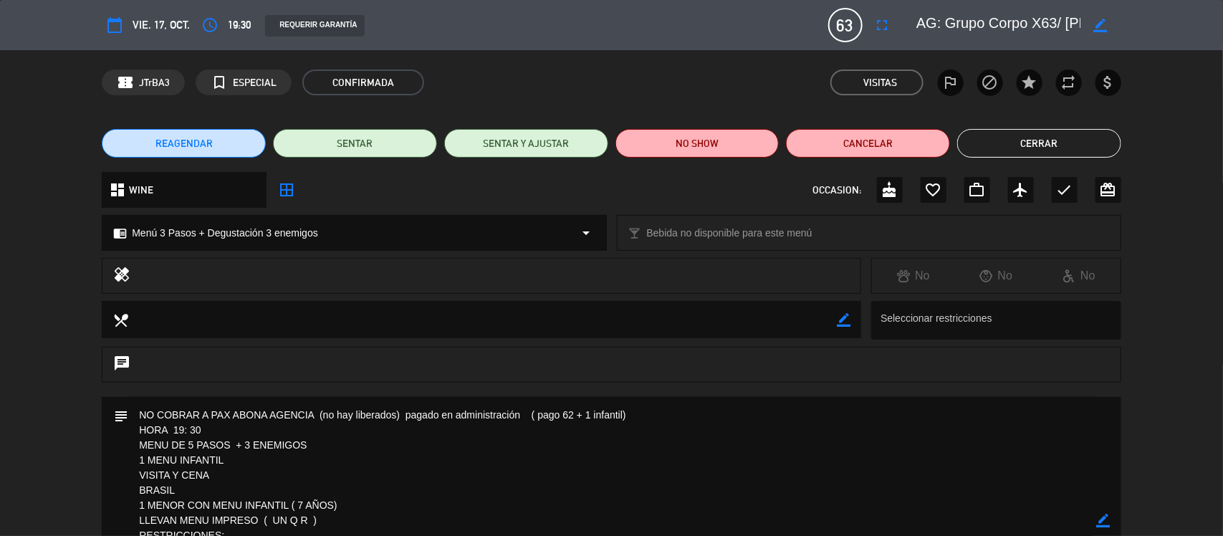
click at [1062, 141] on button "Cerrar" at bounding box center [1040, 143] width 164 height 29
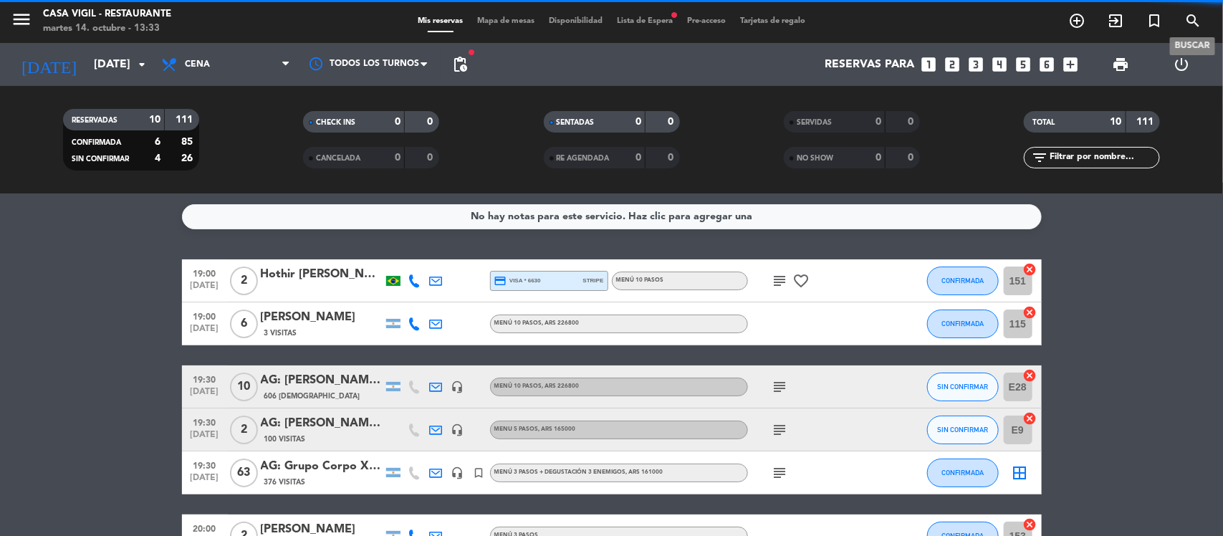
click at [1183, 27] on span "search" at bounding box center [1193, 21] width 39 height 24
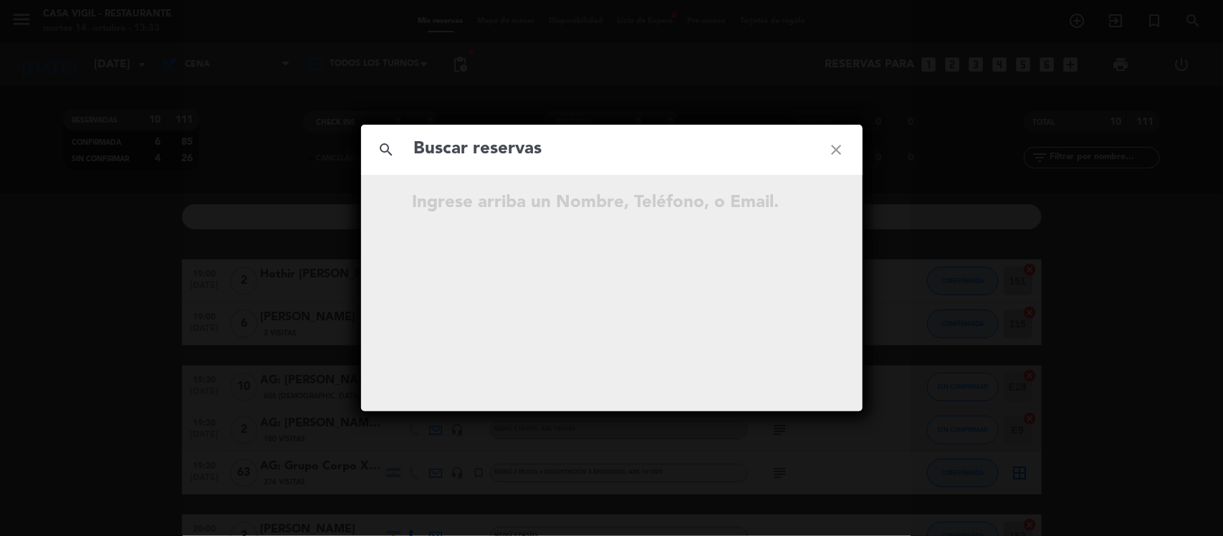
click at [695, 154] on input "text" at bounding box center [612, 149] width 398 height 29
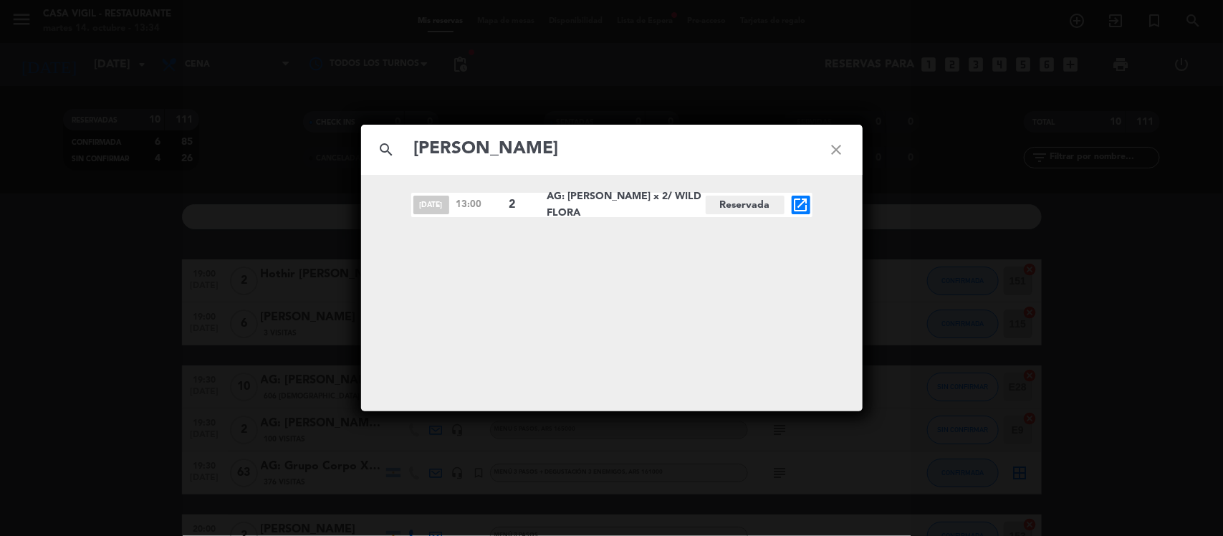
type input "[PERSON_NAME]"
click at [758, 338] on div "[DATE] 13:00 2 AG: [PERSON_NAME] x 2/ WILD FLORA Reservada open_in_new" at bounding box center [612, 293] width 502 height 237
click at [831, 151] on icon "close" at bounding box center [837, 150] width 52 height 52
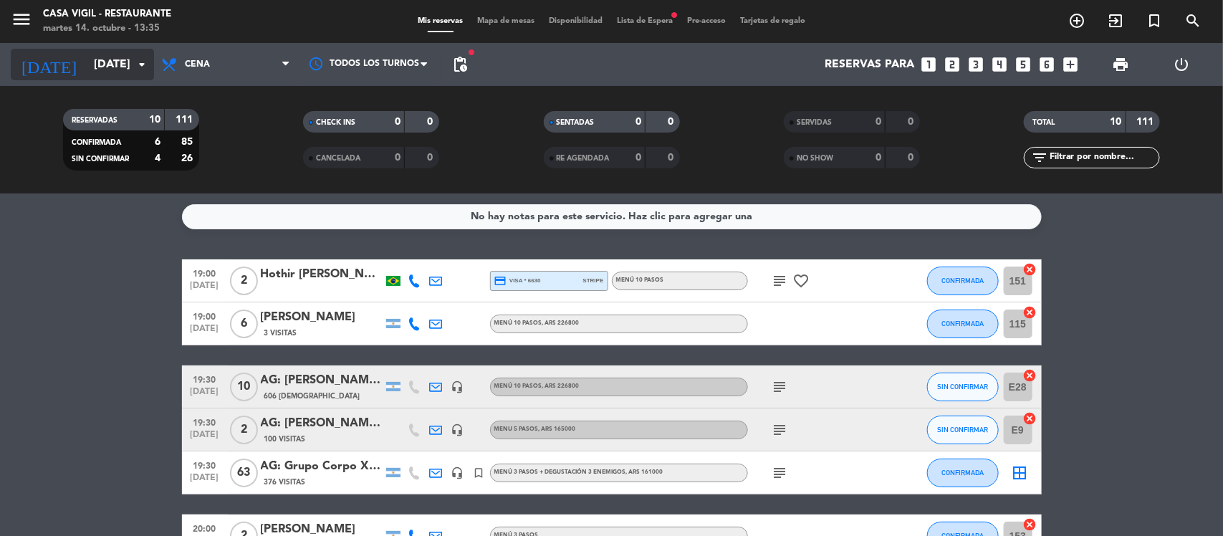
click at [135, 62] on icon "arrow_drop_down" at bounding box center [141, 64] width 17 height 17
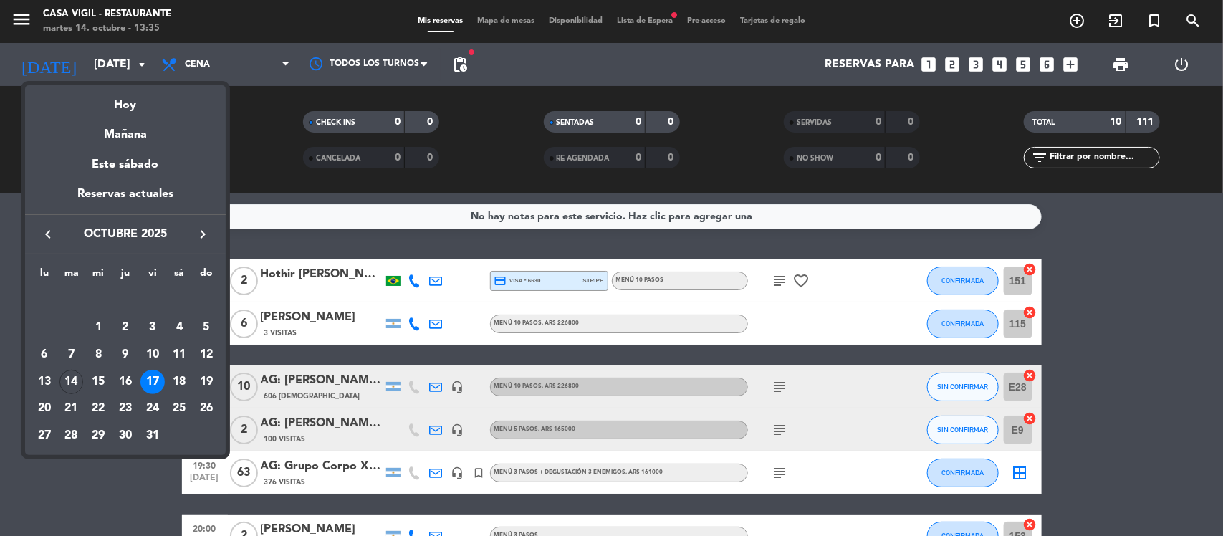
click at [149, 381] on div "17" at bounding box center [152, 382] width 24 height 24
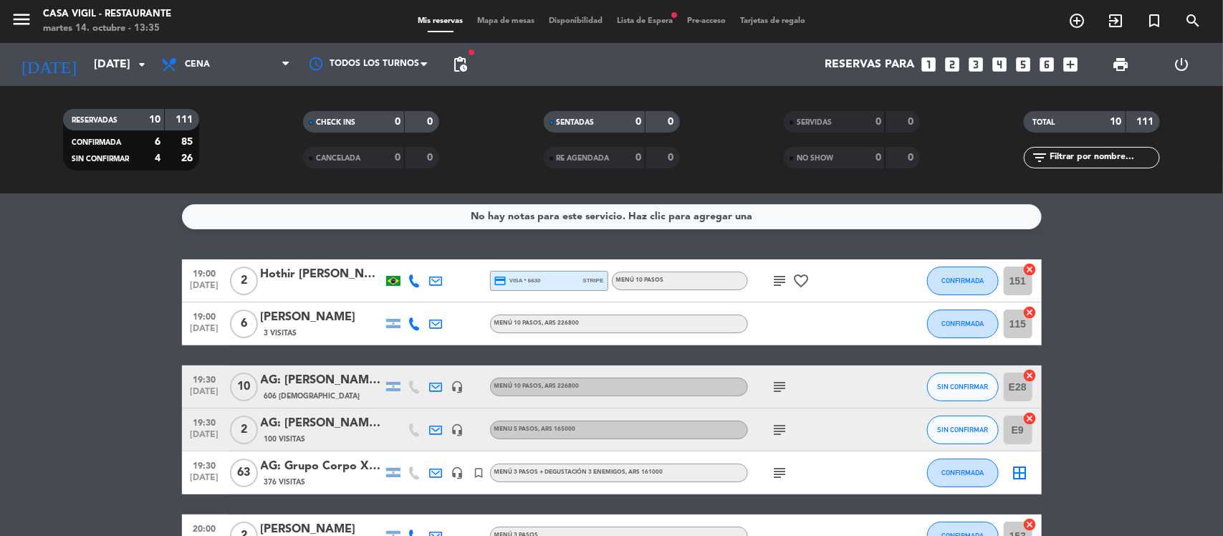
click at [310, 477] on div "376 Visitas" at bounding box center [322, 482] width 122 height 12
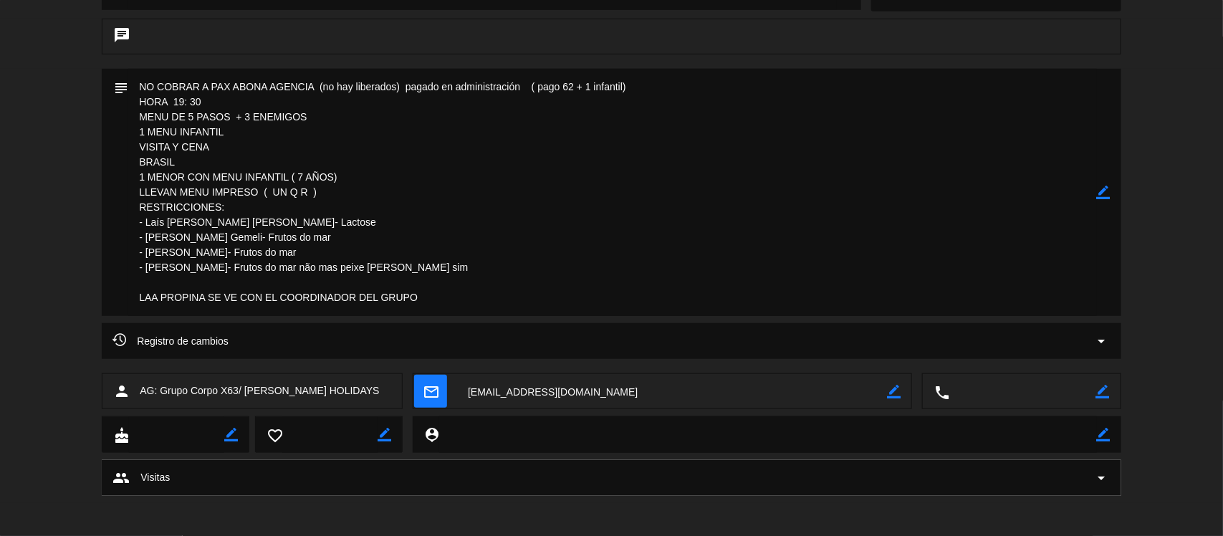
scroll to position [330, 0]
click at [1104, 192] on icon "border_color" at bounding box center [1104, 190] width 14 height 14
click at [864, 312] on textarea at bounding box center [612, 190] width 969 height 247
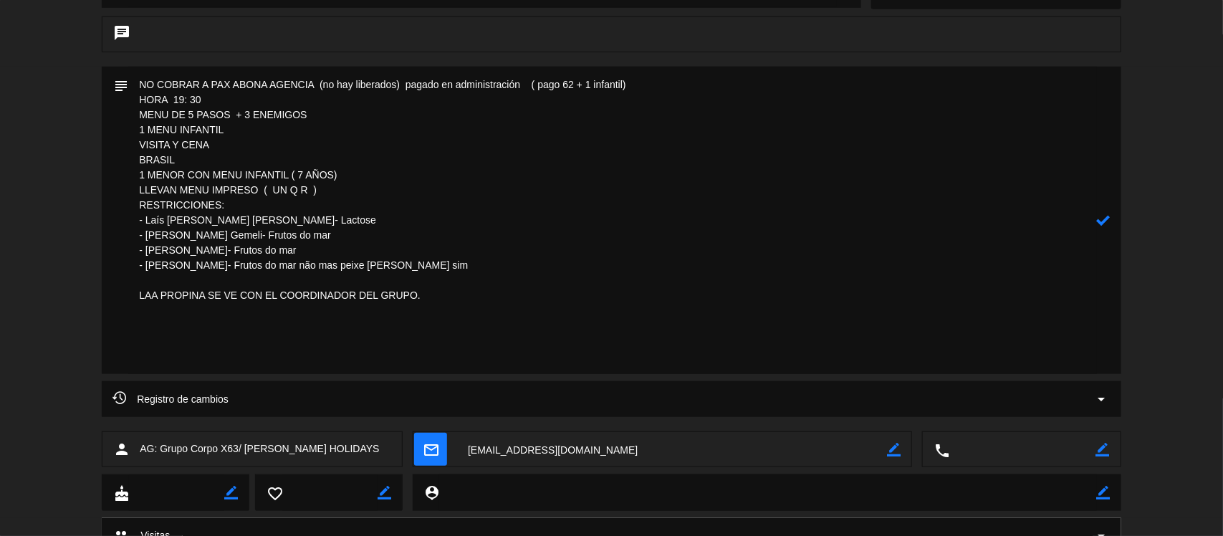
paste textarea "2 guías 3 choferes 1 coordinador MH (yo)"
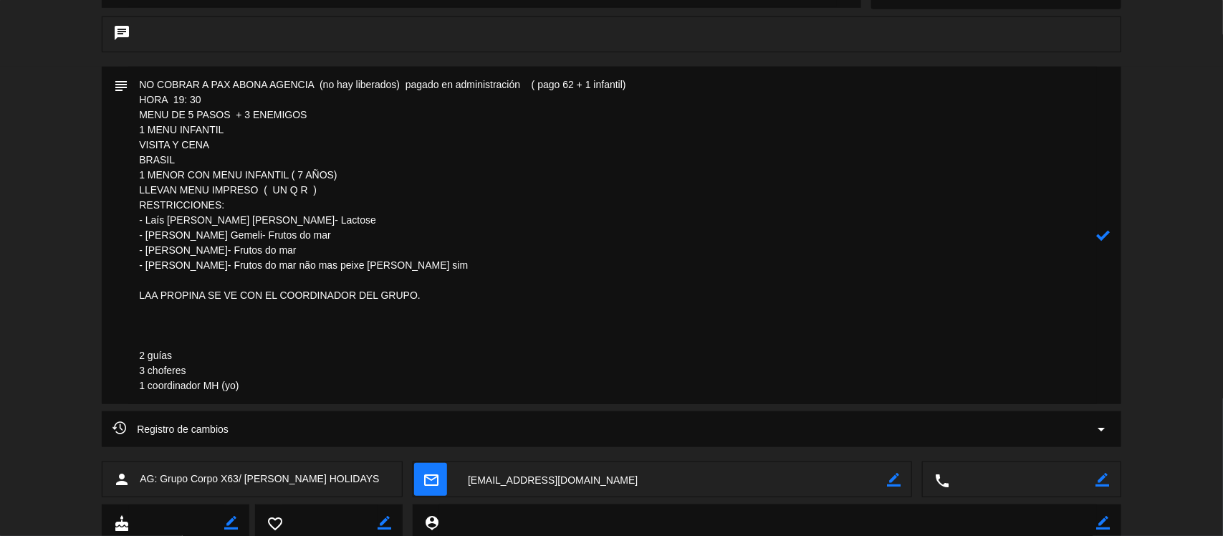
click at [169, 334] on textarea at bounding box center [612, 236] width 969 height 338
type textarea "NO COBRAR A PAX ABONA AGENCIA (no hay liberados) pagado en administración ( pag…"
click at [1105, 238] on icon at bounding box center [1104, 236] width 14 height 14
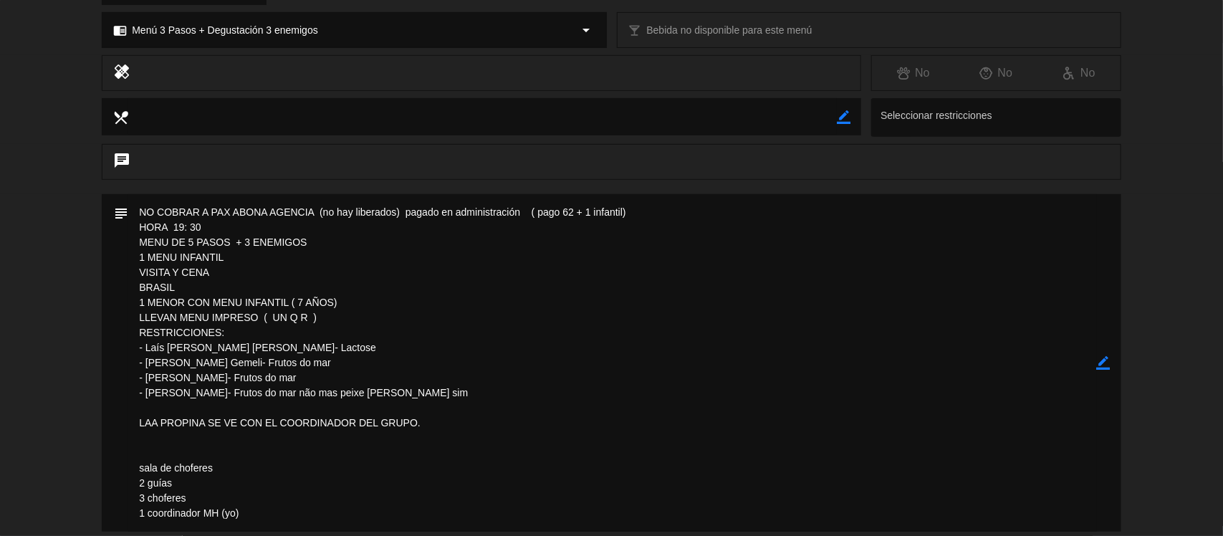
scroll to position [0, 0]
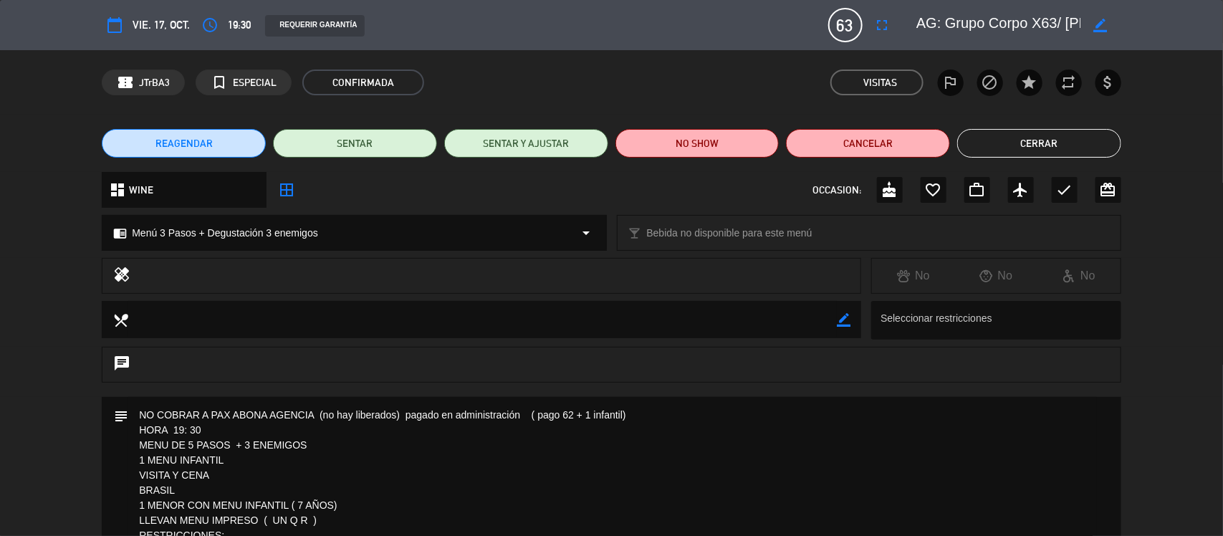
click at [1026, 143] on button "Cerrar" at bounding box center [1040, 143] width 164 height 29
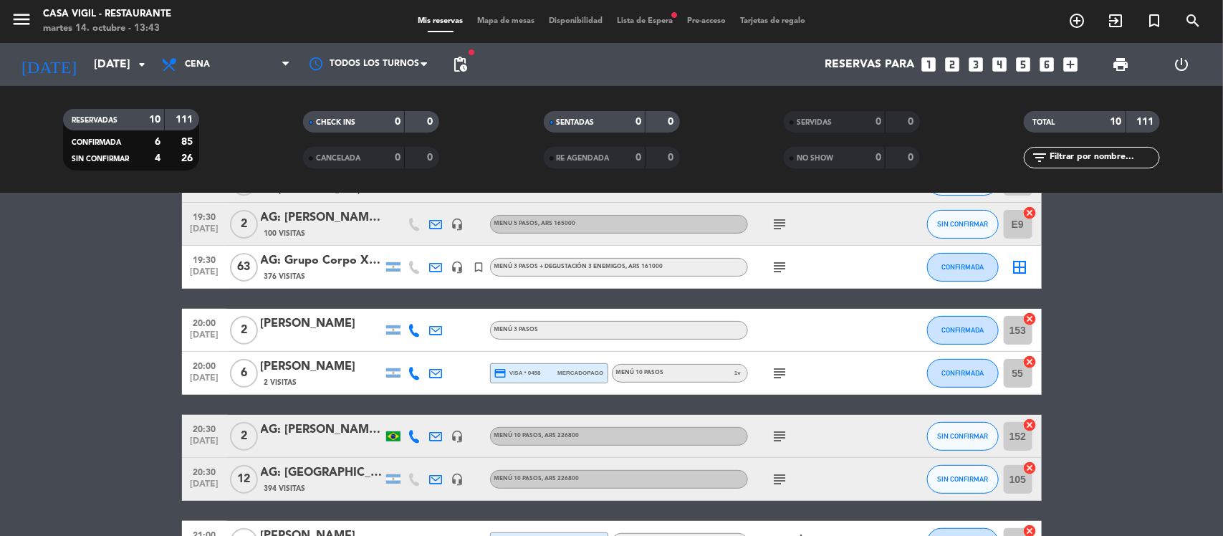
scroll to position [179, 0]
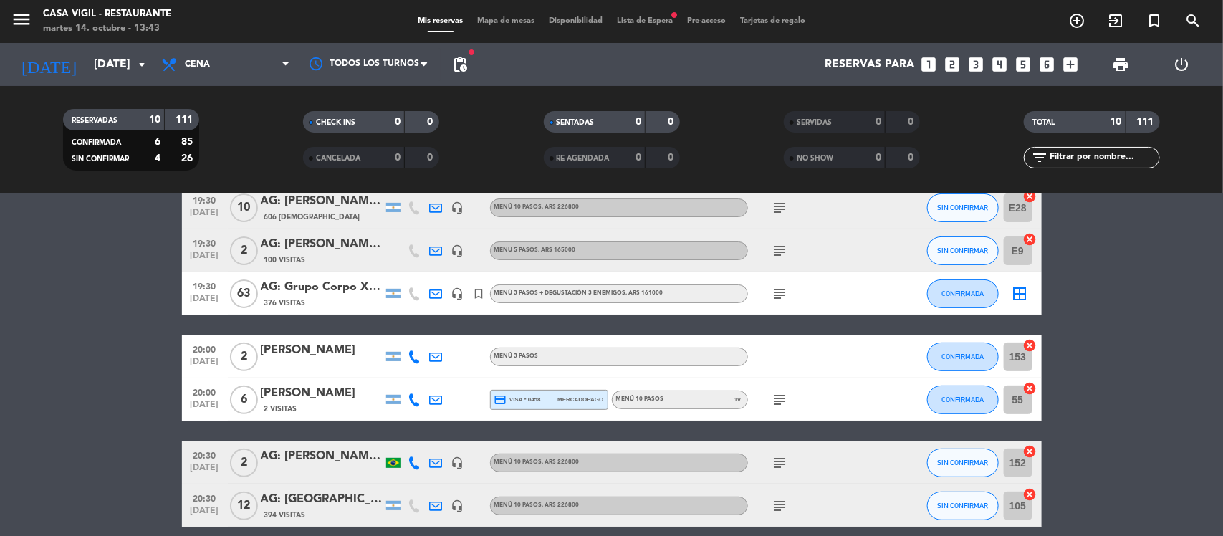
click at [334, 300] on div "376 Visitas" at bounding box center [322, 303] width 122 height 12
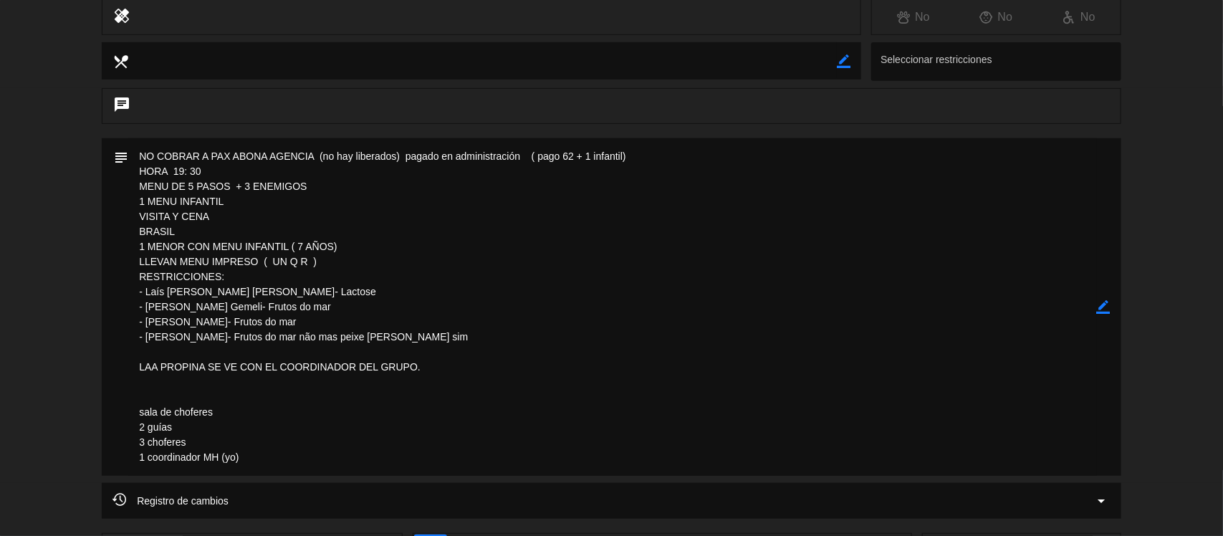
scroll to position [269, 0]
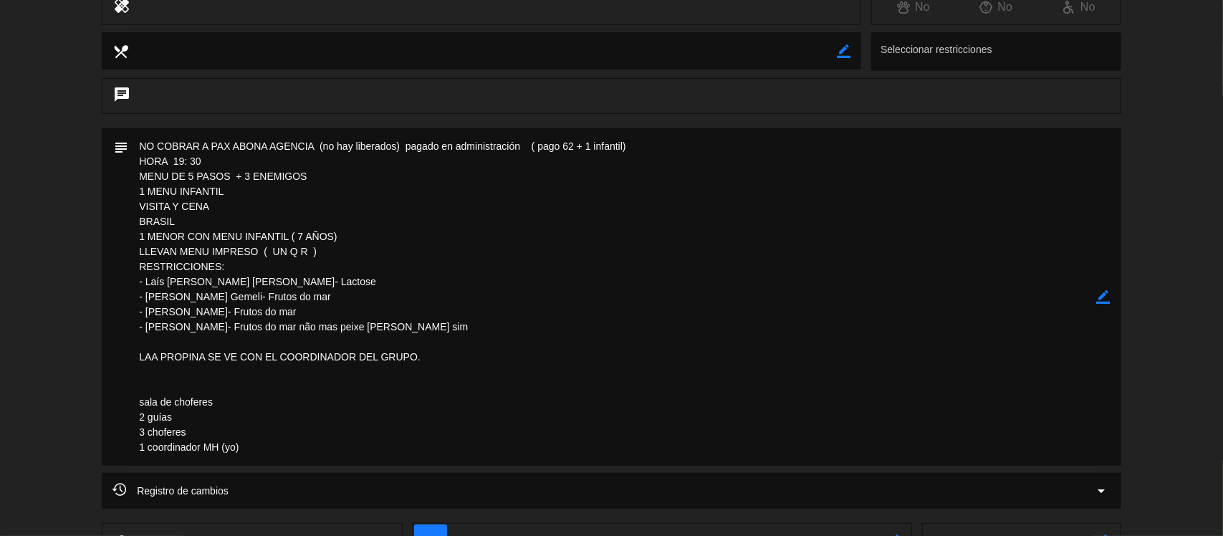
drag, startPoint x: 152, startPoint y: 153, endPoint x: 140, endPoint y: 147, distance: 12.8
click at [148, 153] on textarea at bounding box center [612, 297] width 969 height 338
click at [140, 147] on textarea at bounding box center [612, 297] width 969 height 338
drag, startPoint x: 138, startPoint y: 145, endPoint x: 289, endPoint y: 441, distance: 331.4
click at [289, 441] on textarea at bounding box center [612, 297] width 969 height 338
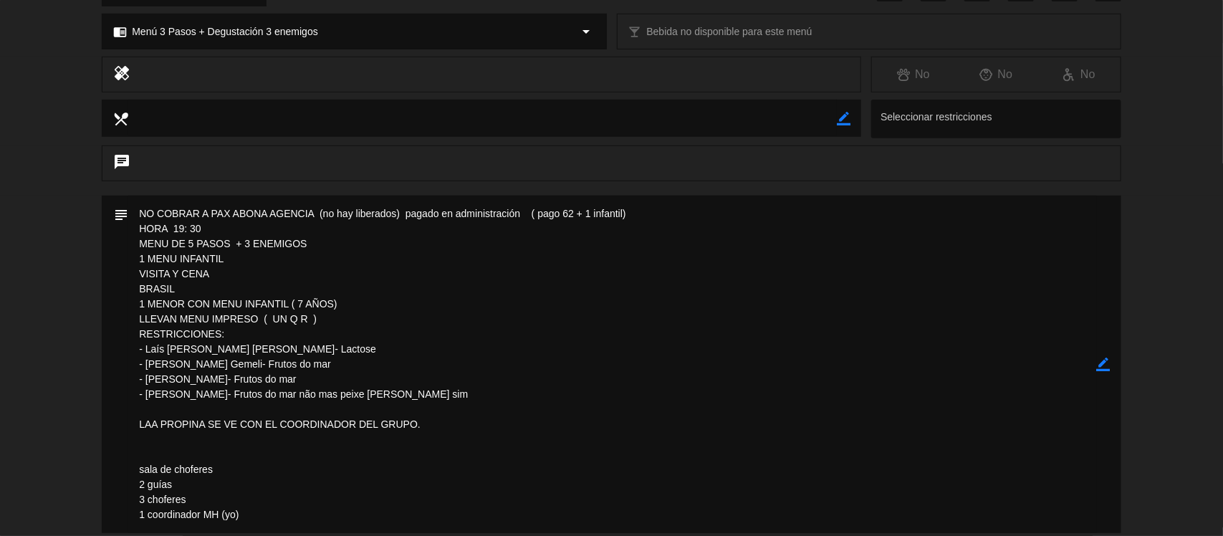
scroll to position [0, 0]
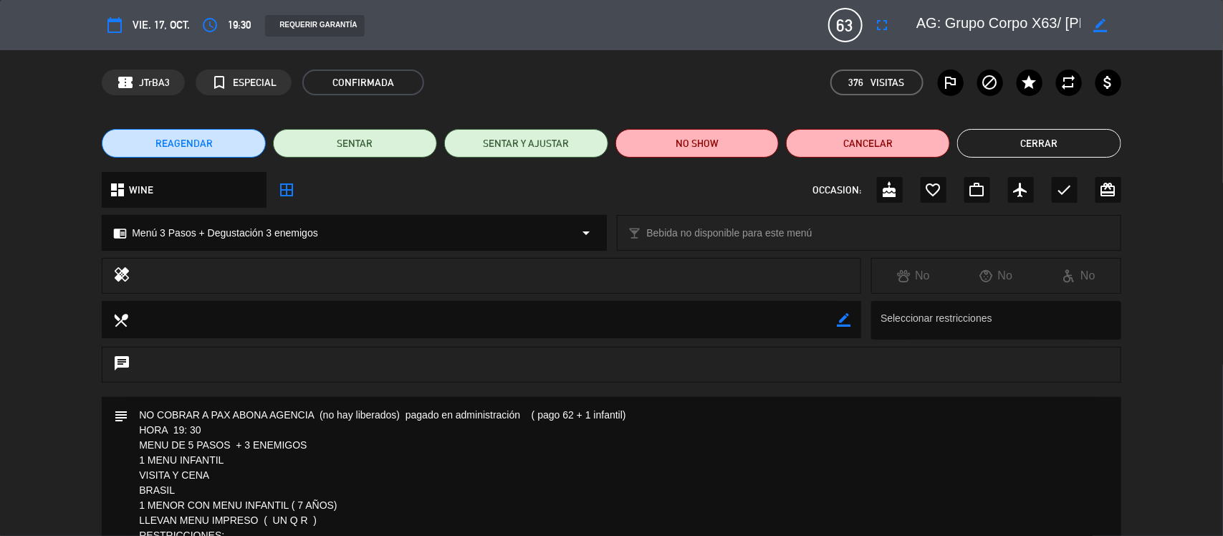
click at [1047, 155] on button "Cerrar" at bounding box center [1040, 143] width 164 height 29
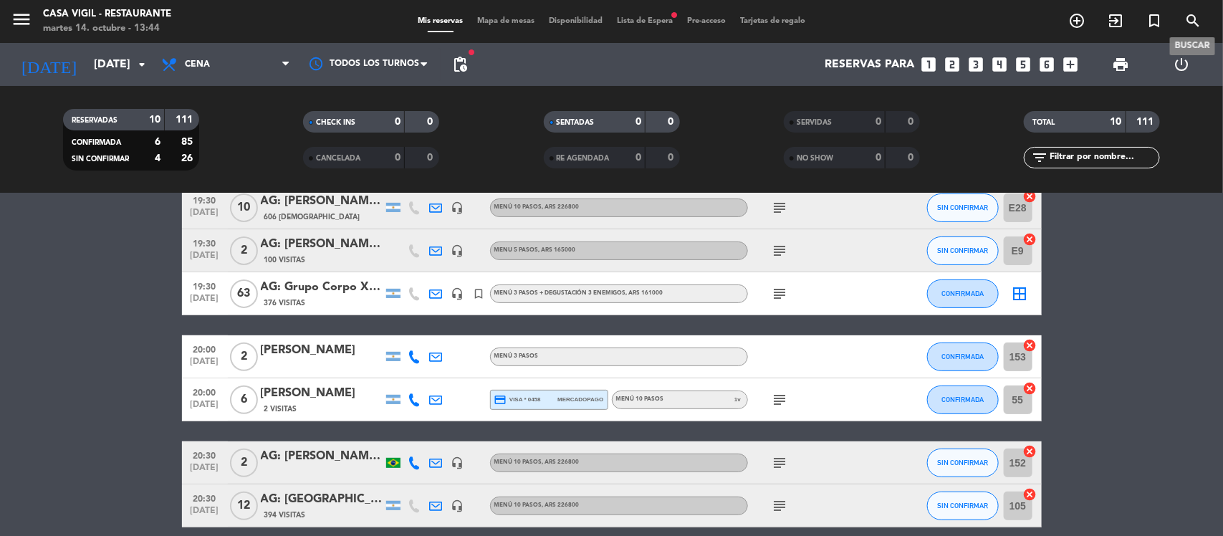
click at [1190, 22] on icon "search" at bounding box center [1193, 20] width 17 height 17
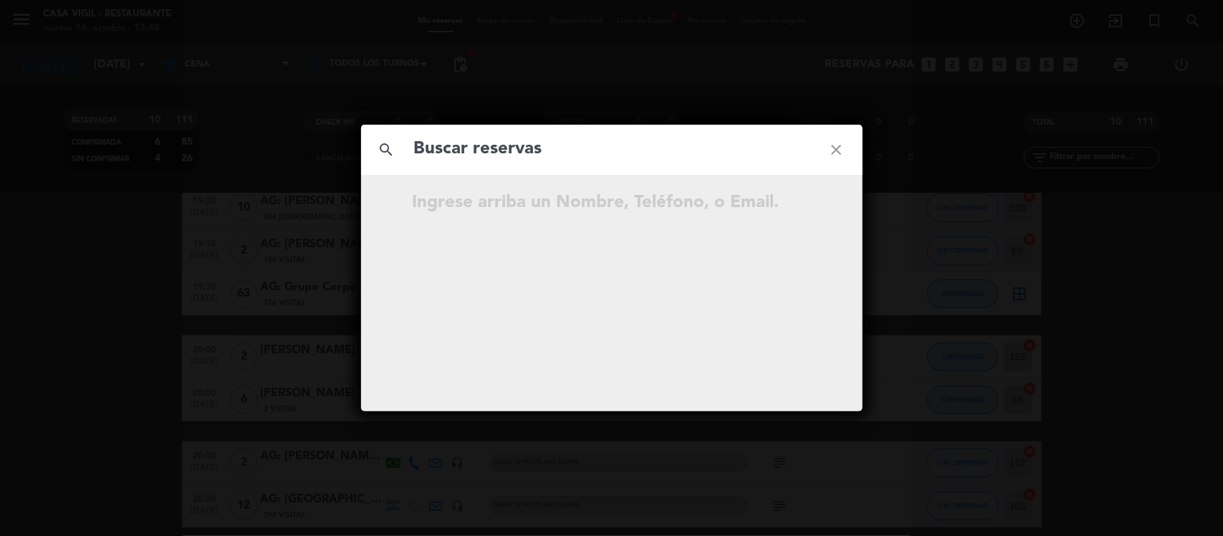
click at [677, 163] on input "text" at bounding box center [612, 149] width 398 height 29
click at [833, 145] on icon "close" at bounding box center [837, 150] width 52 height 52
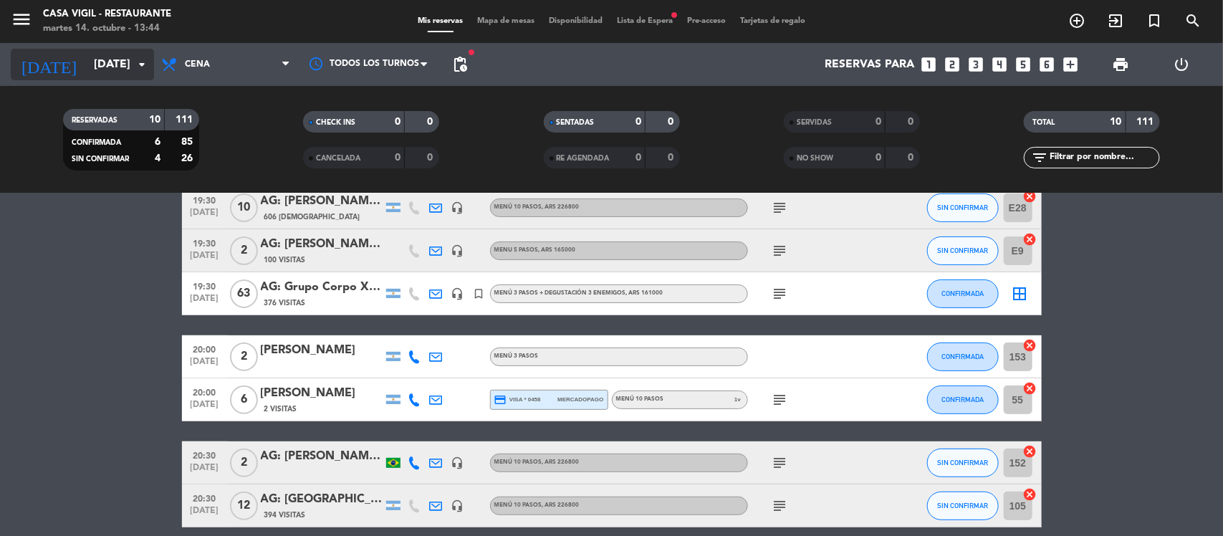
click at [133, 62] on div "[DATE] [DATE] arrow_drop_down" at bounding box center [82, 65] width 143 height 32
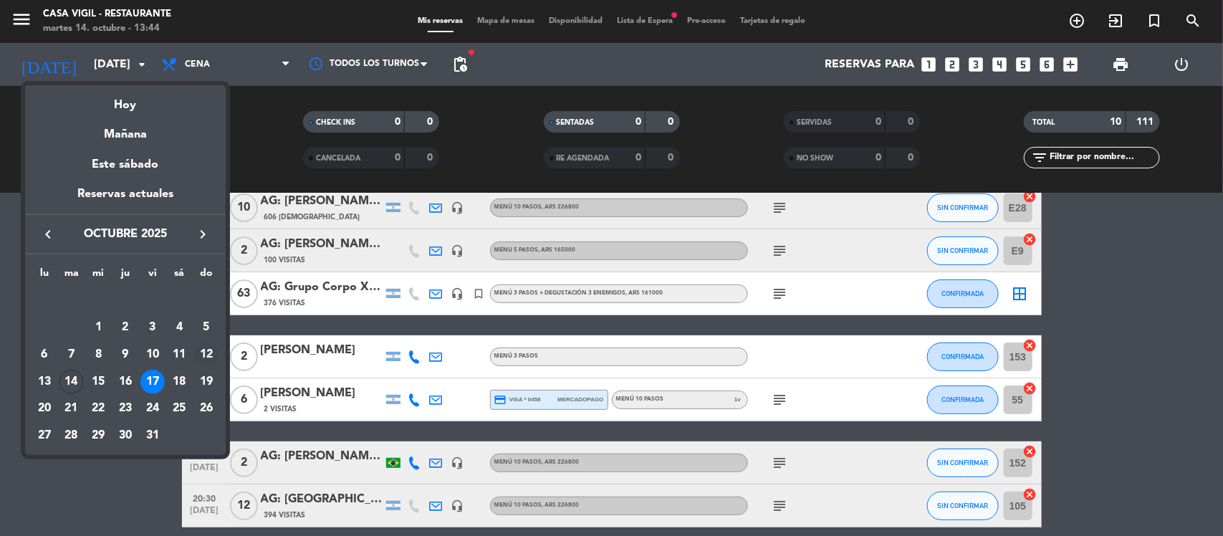
click at [201, 349] on div "12" at bounding box center [206, 355] width 24 height 24
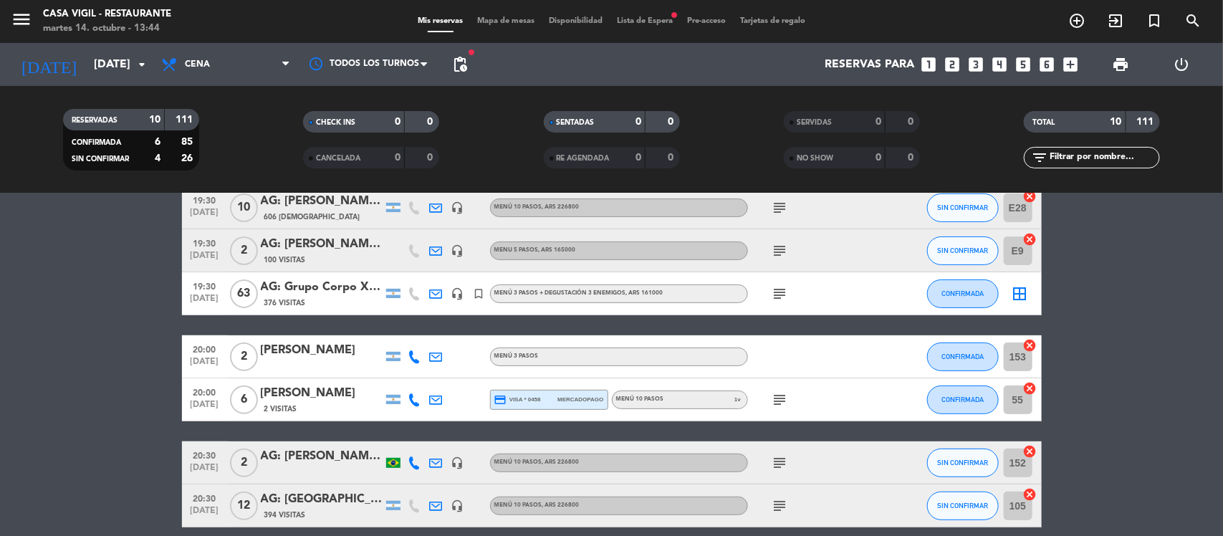
type input "[DATE]"
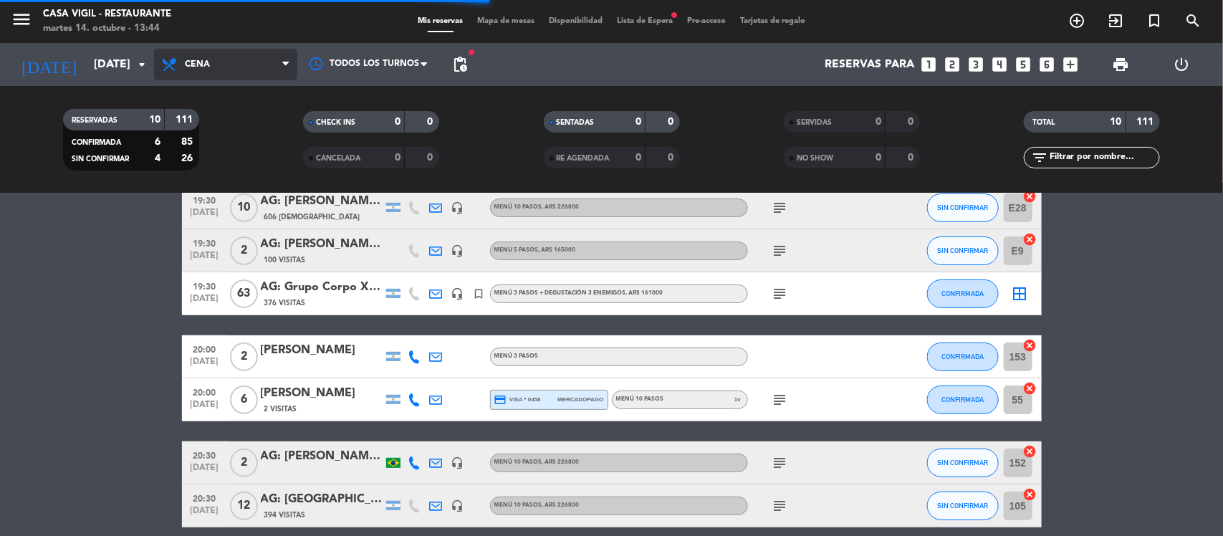
click at [248, 72] on span "Cena" at bounding box center [225, 65] width 143 height 32
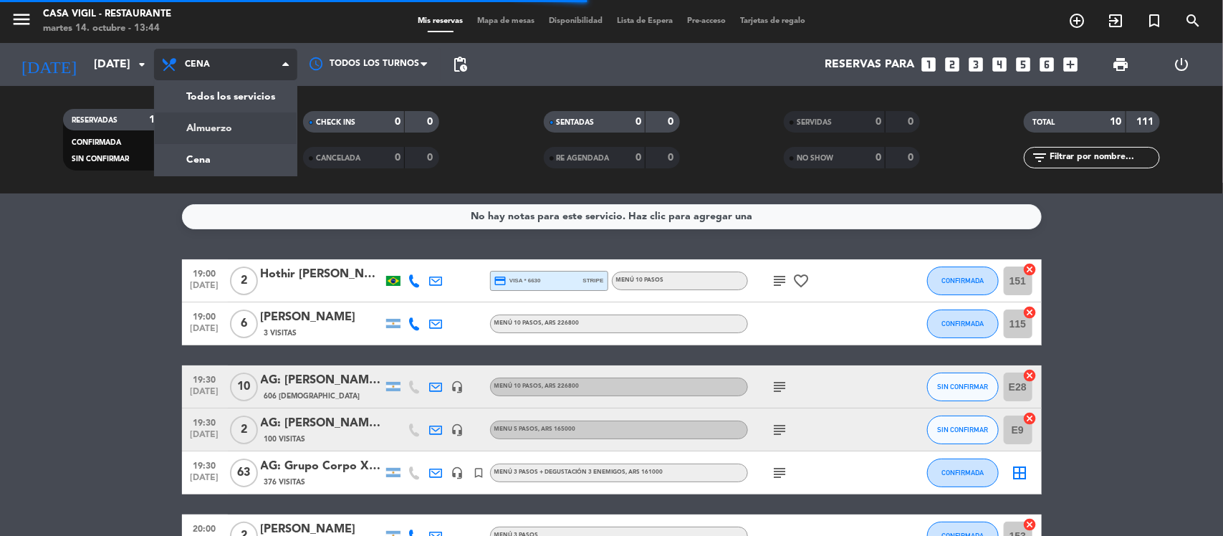
click at [235, 130] on filter-checkbox "RESERVADAS 10 111 CONFIRMADA 6 85 SIN CONFIRMAR 4 26" at bounding box center [131, 140] width 240 height 62
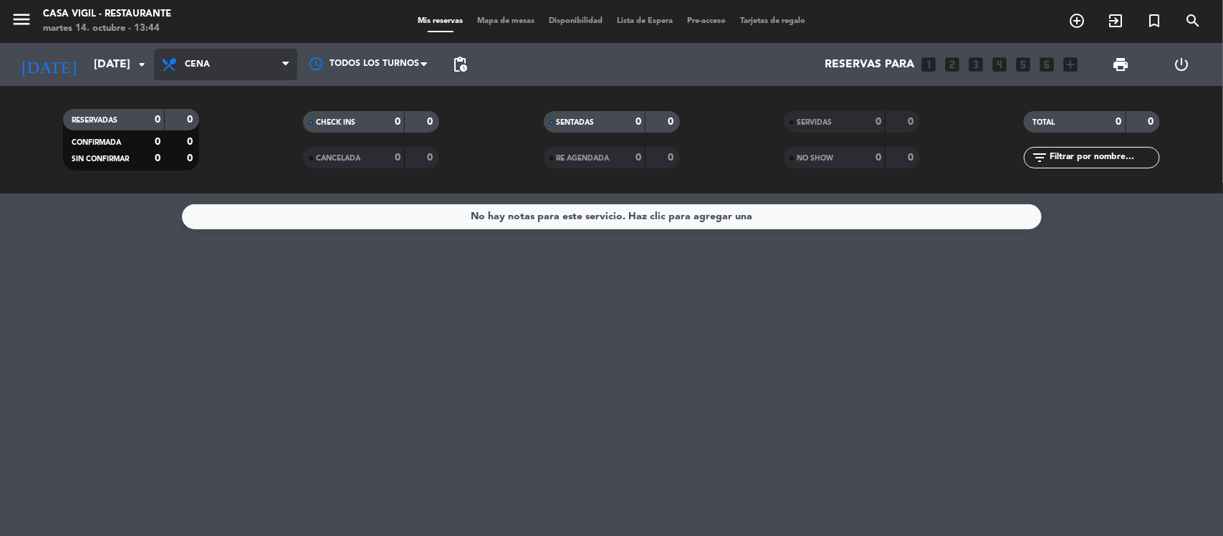
click at [290, 73] on span "Cena" at bounding box center [225, 65] width 143 height 32
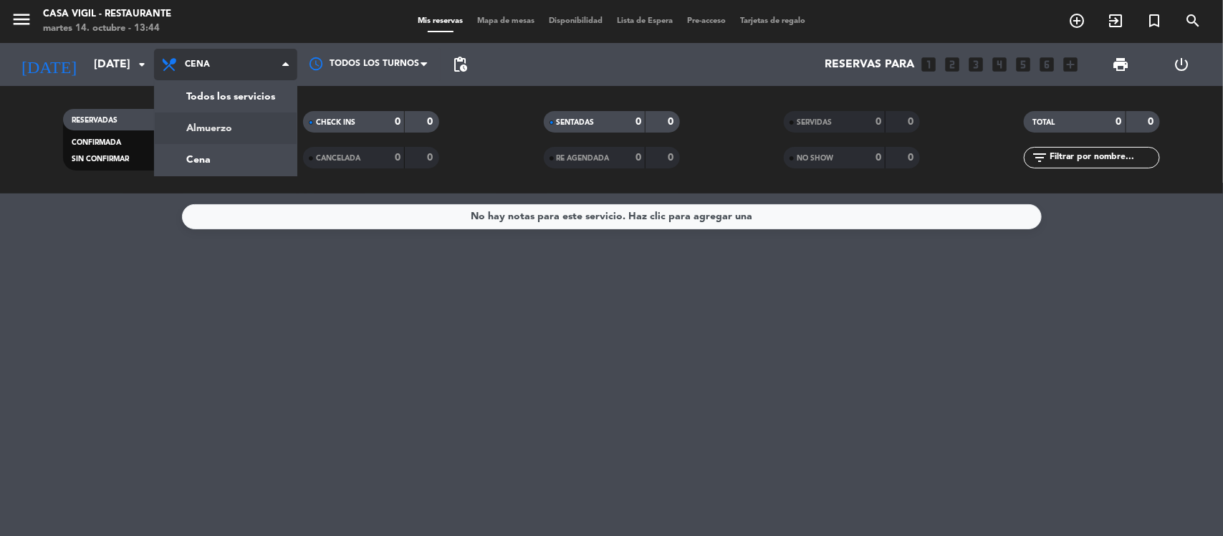
click at [269, 129] on div "menu Casa [PERSON_NAME] - Restaurante [DATE] 14. octubre - 13:44 Mis reservas M…" at bounding box center [611, 97] width 1223 height 194
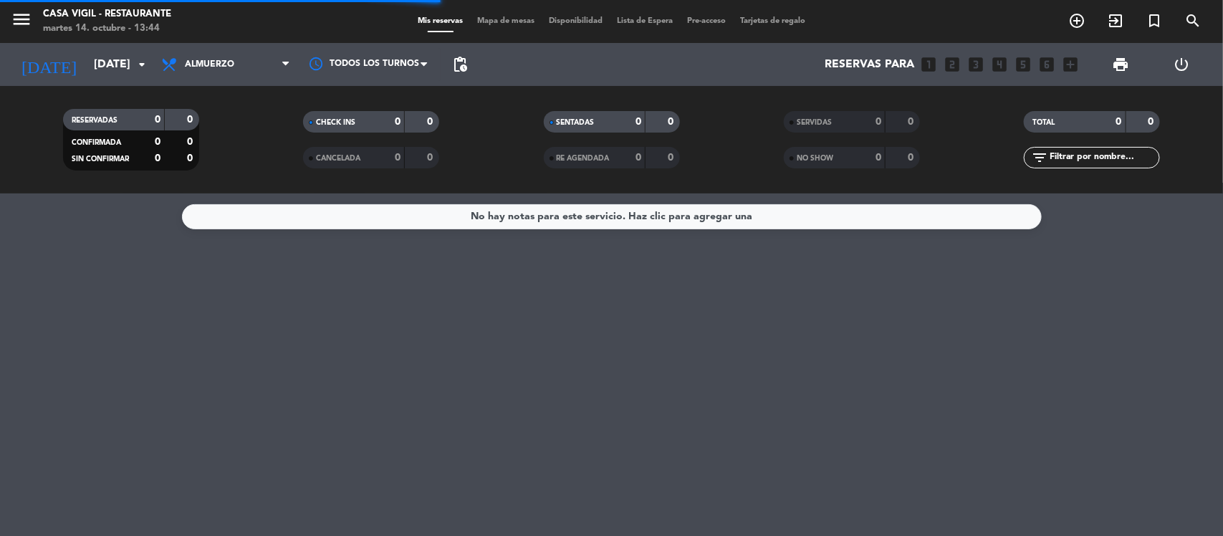
click at [1086, 158] on input "text" at bounding box center [1104, 158] width 111 height 16
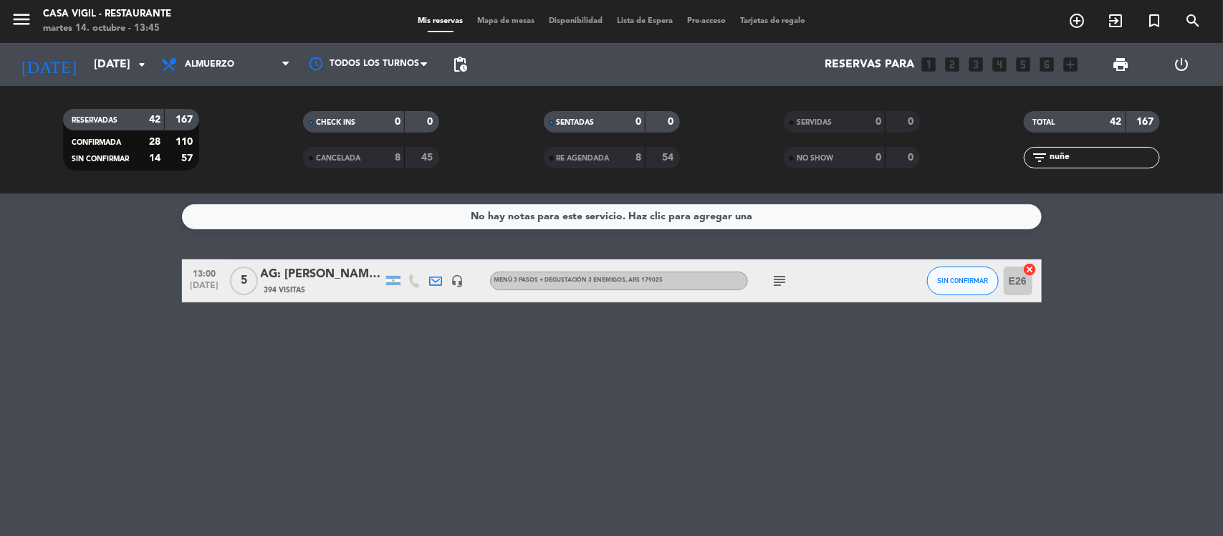
type input "nuñe"
click at [290, 285] on div "AG: [PERSON_NAME] X5/ NITES 394 Visitas" at bounding box center [322, 280] width 122 height 31
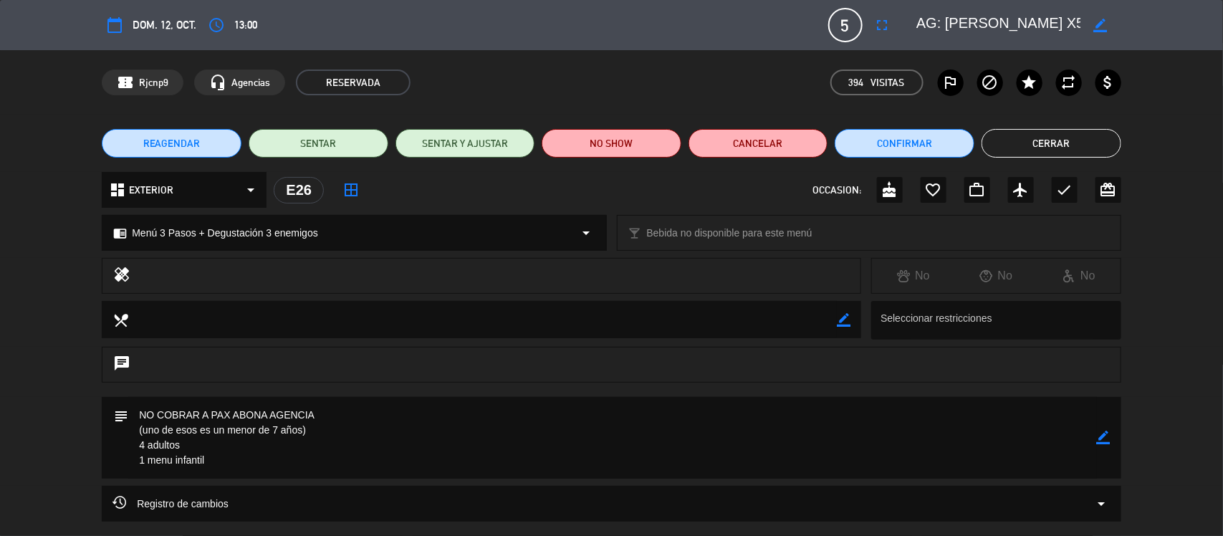
drag, startPoint x: 947, startPoint y: 20, endPoint x: 1027, endPoint y: 29, distance: 80.1
click at [1061, 22] on textarea at bounding box center [999, 25] width 164 height 26
click at [1086, 148] on button "Cerrar" at bounding box center [1052, 143] width 140 height 29
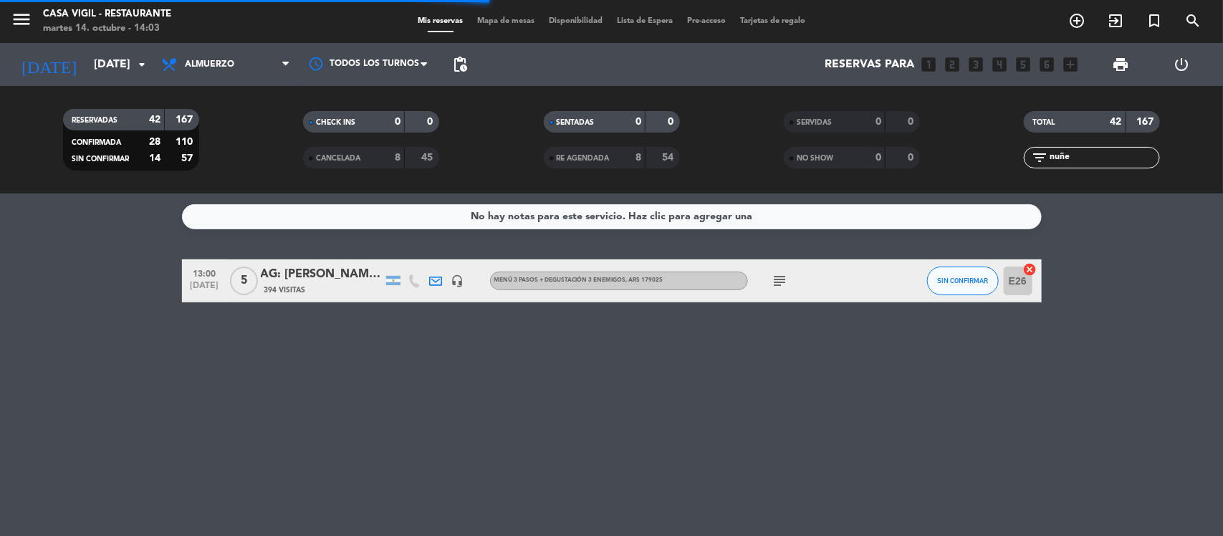
click at [1194, 27] on icon "search" at bounding box center [1193, 20] width 17 height 17
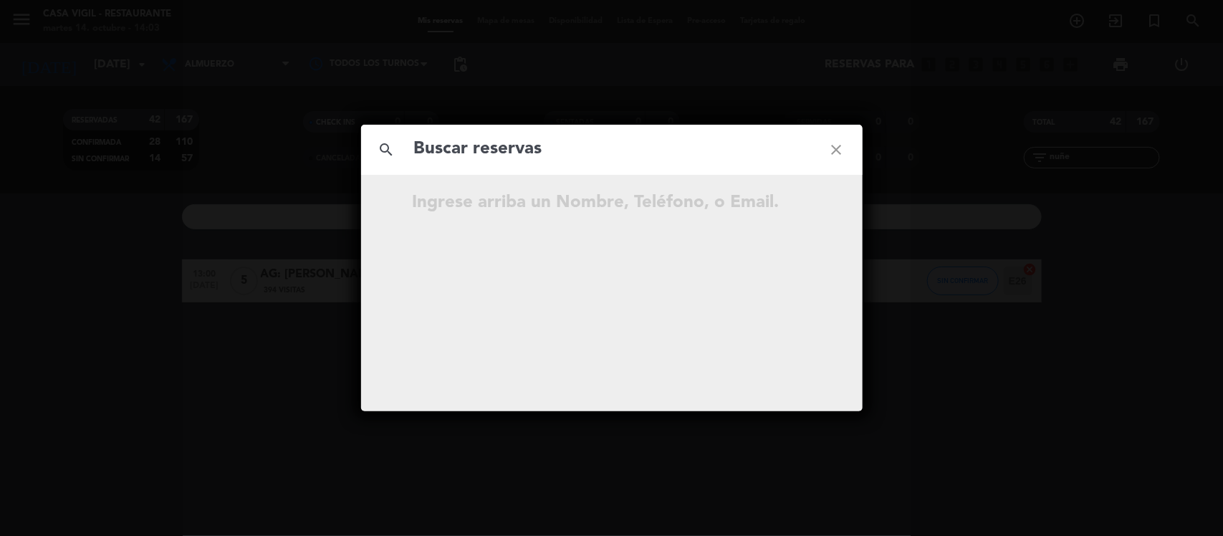
click at [636, 151] on input "text" at bounding box center [612, 149] width 398 height 29
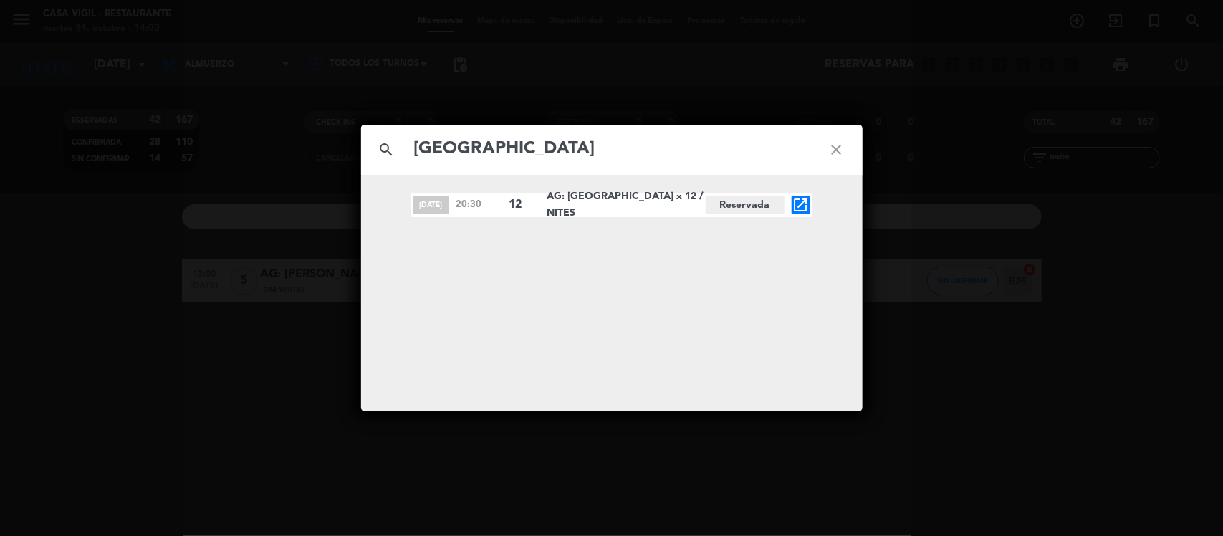
type input "[GEOGRAPHIC_DATA]"
click at [800, 209] on icon "open_in_new" at bounding box center [801, 204] width 17 height 17
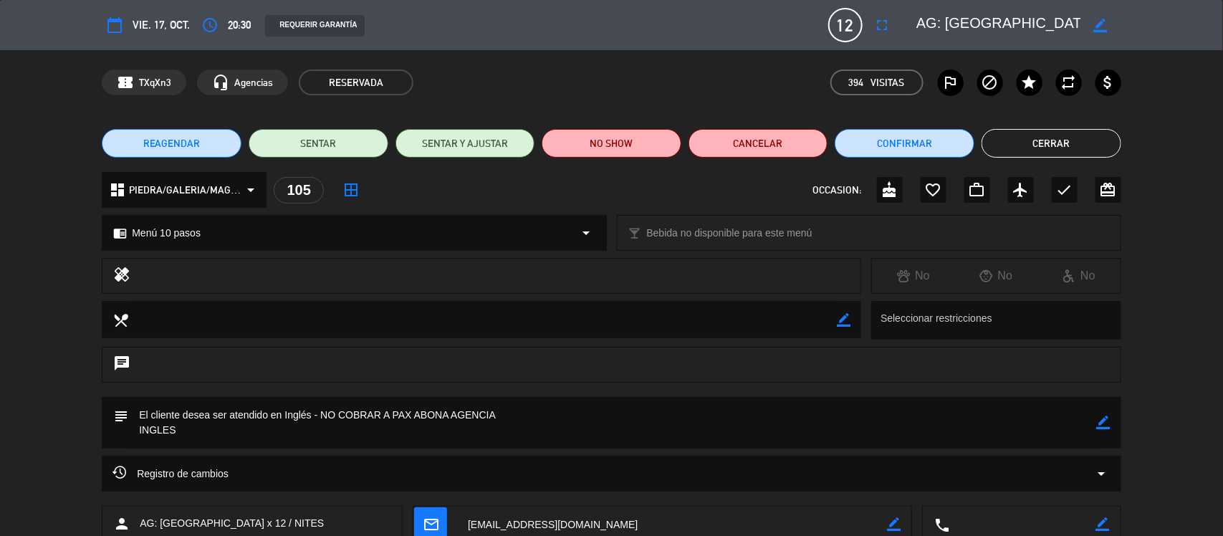
click at [1044, 137] on button "Cerrar" at bounding box center [1052, 143] width 140 height 29
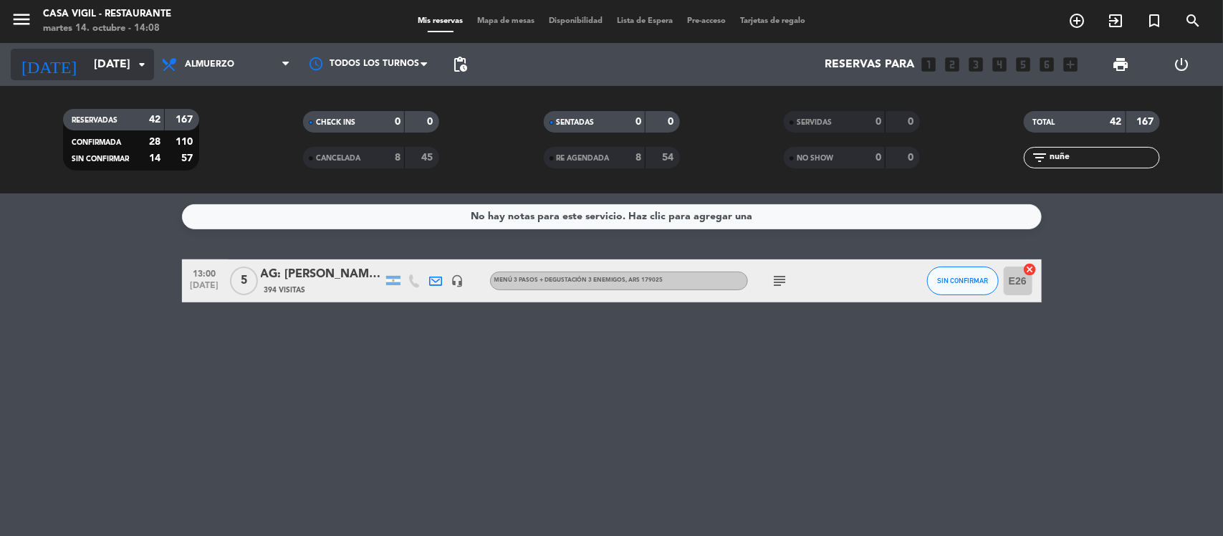
click at [141, 72] on icon "arrow_drop_down" at bounding box center [141, 64] width 17 height 17
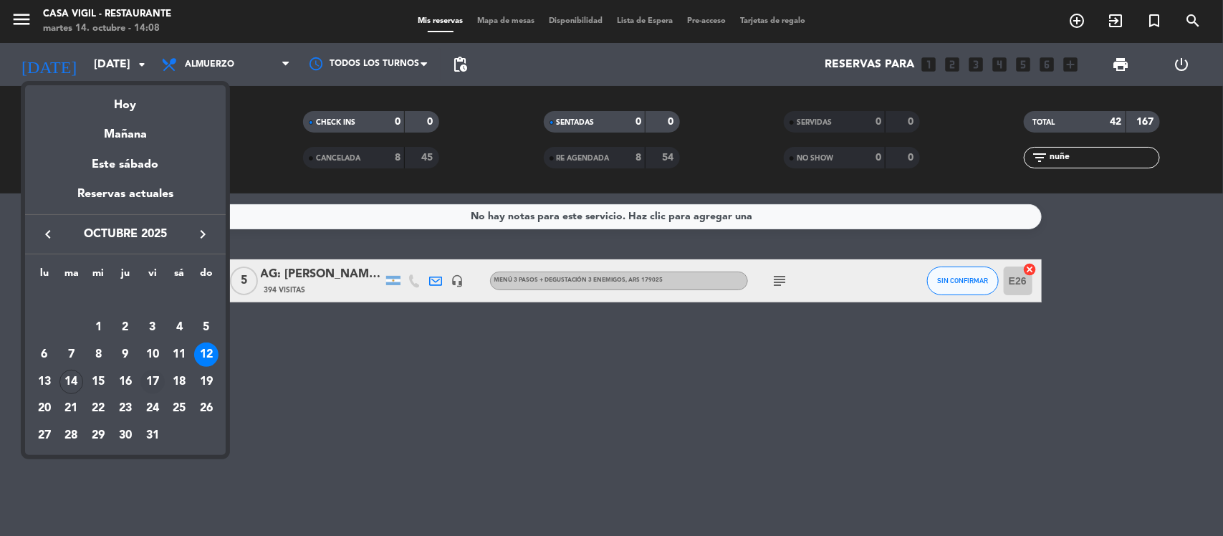
click at [154, 371] on div "17" at bounding box center [152, 382] width 24 height 24
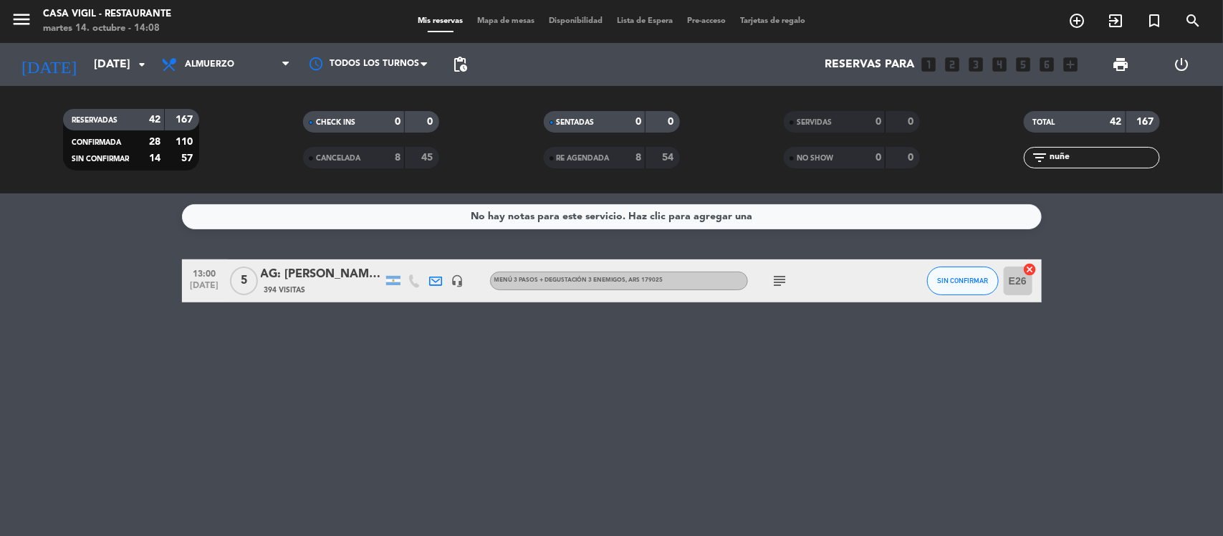
type input "[DATE]"
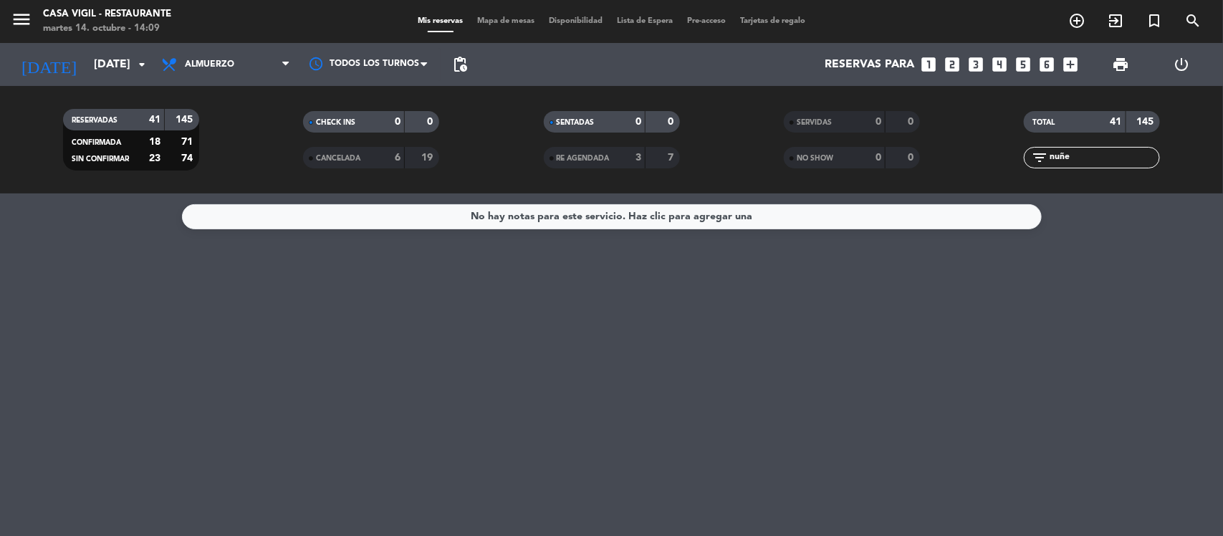
click at [1090, 170] on div "TOTAL 41 145 filter_list nuñe" at bounding box center [1093, 139] width 240 height 79
click at [1087, 160] on input "nuñe" at bounding box center [1104, 158] width 111 height 16
